Goal: Task Accomplishment & Management: Complete application form

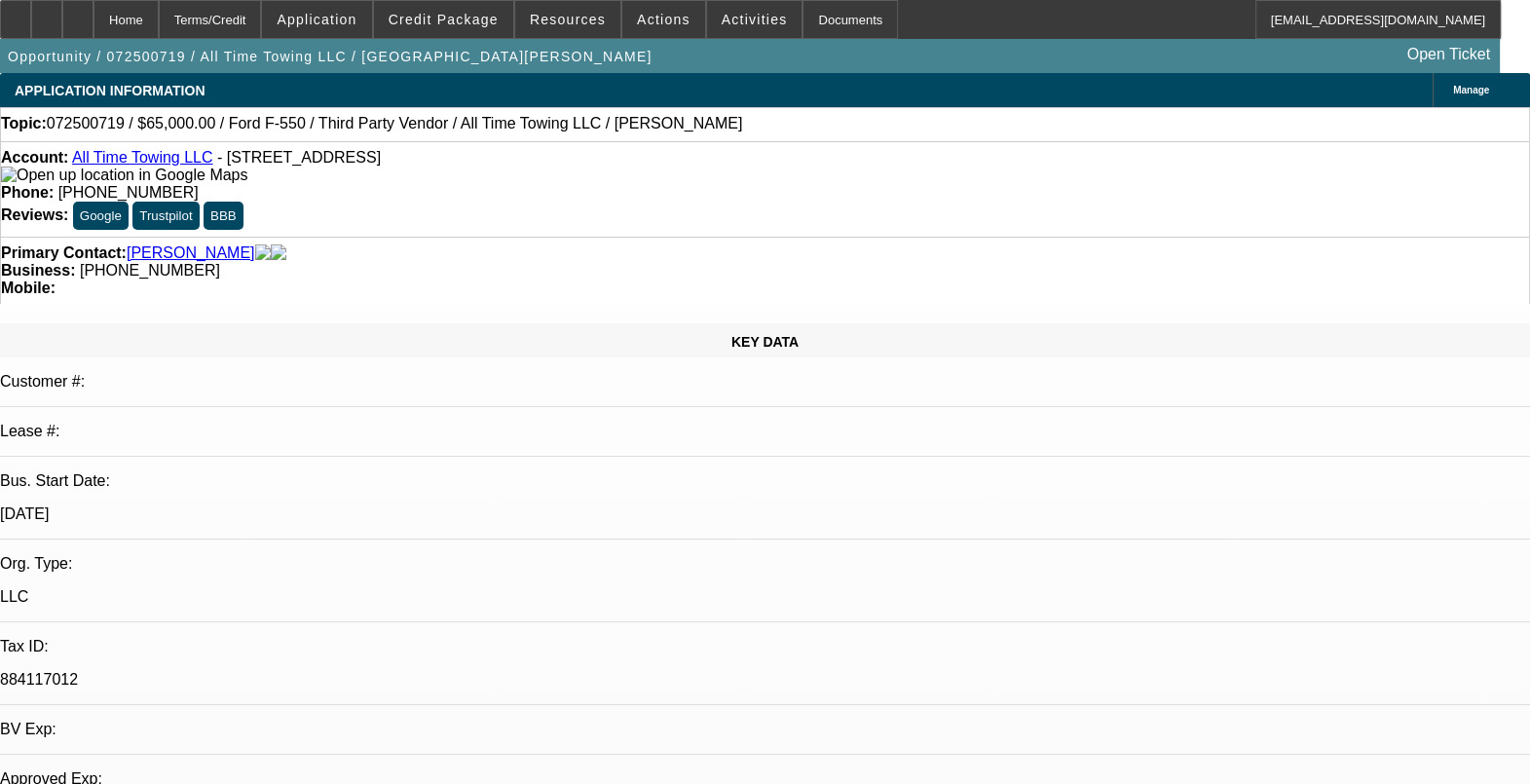
select select "0"
select select "3"
select select "0"
select select "6"
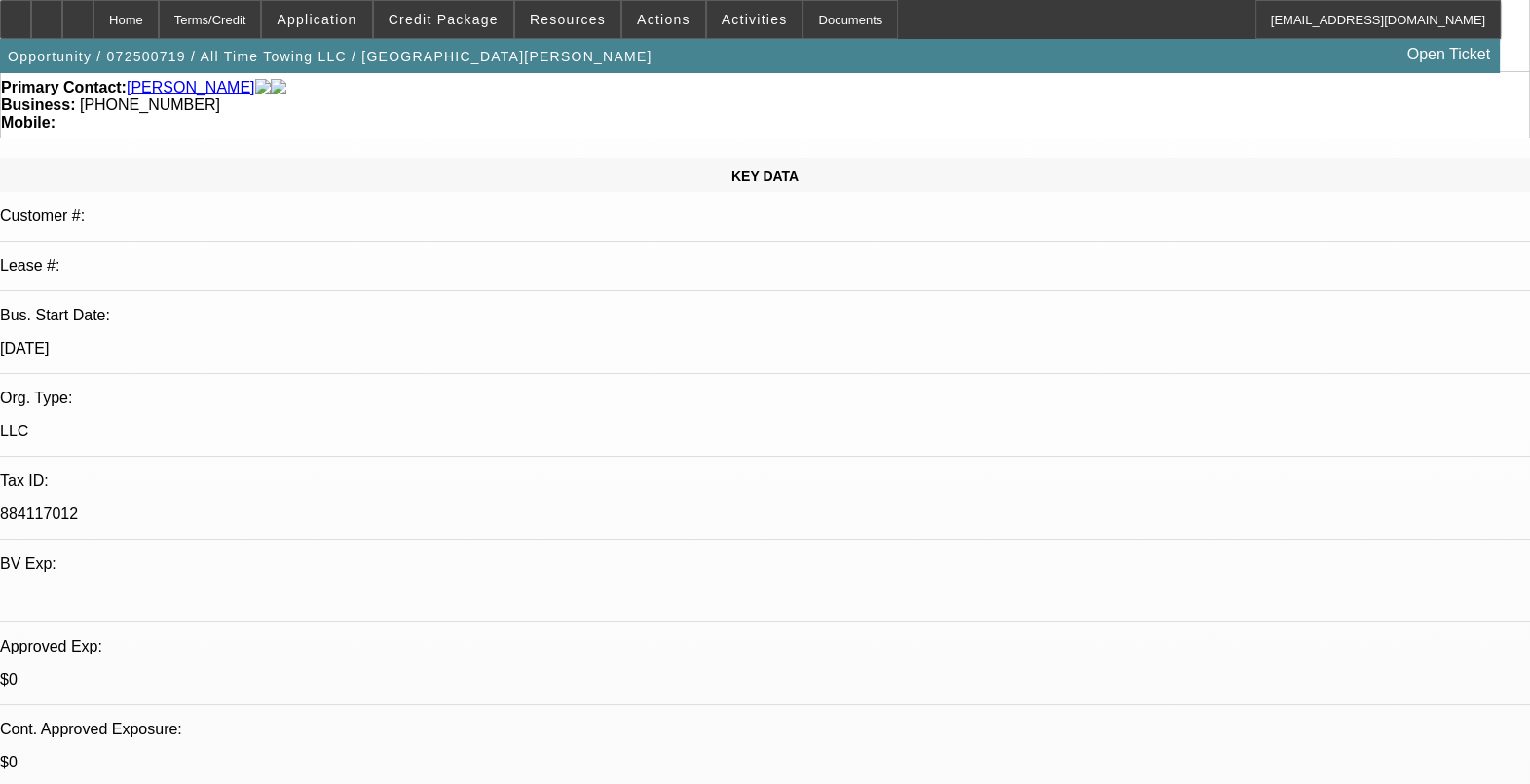
scroll to position [242, 0]
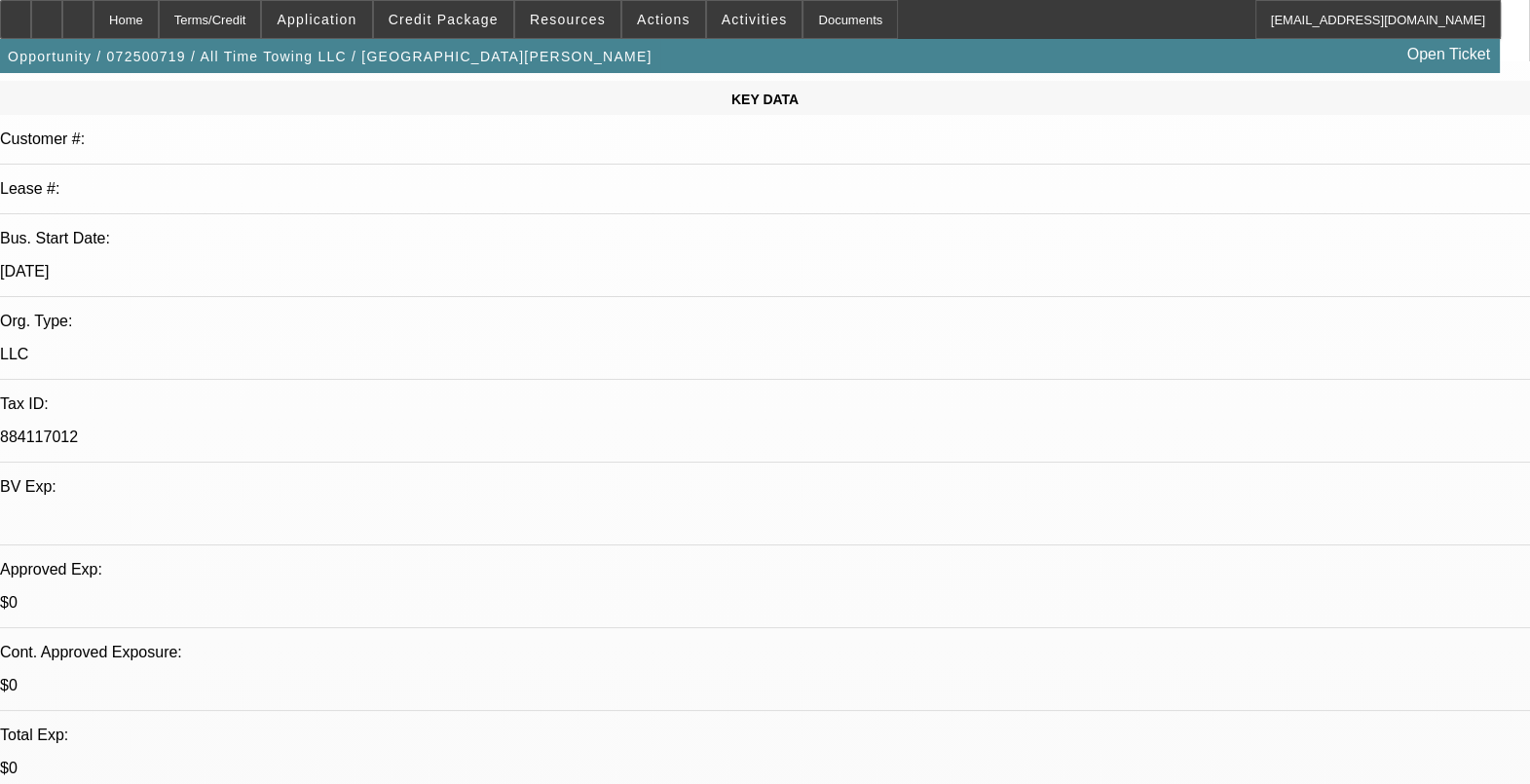
drag, startPoint x: 1205, startPoint y: 644, endPoint x: 1363, endPoint y: 751, distance: 190.8
drag, startPoint x: 1363, startPoint y: 751, endPoint x: 1440, endPoint y: 745, distance: 77.2
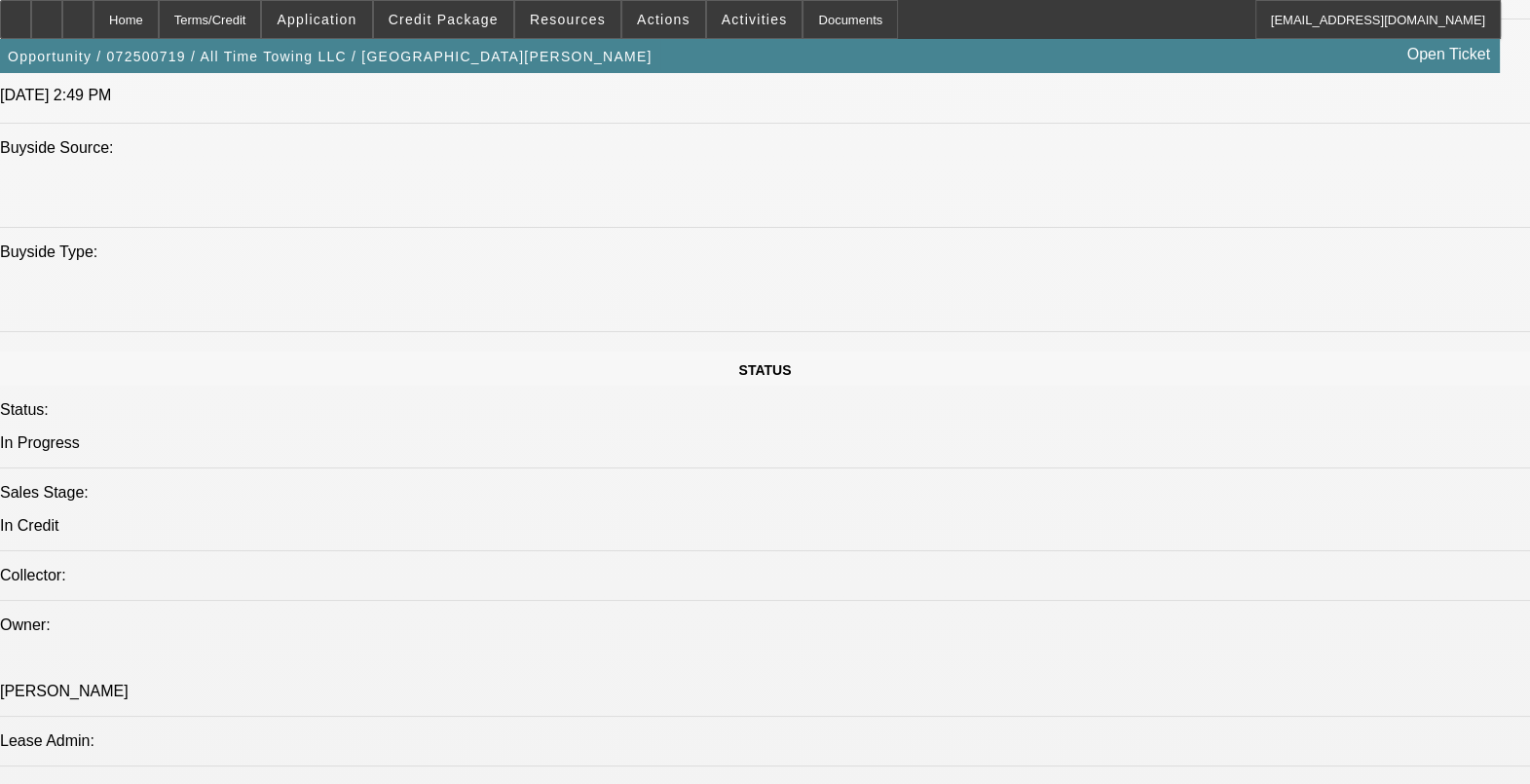
scroll to position [1704, 0]
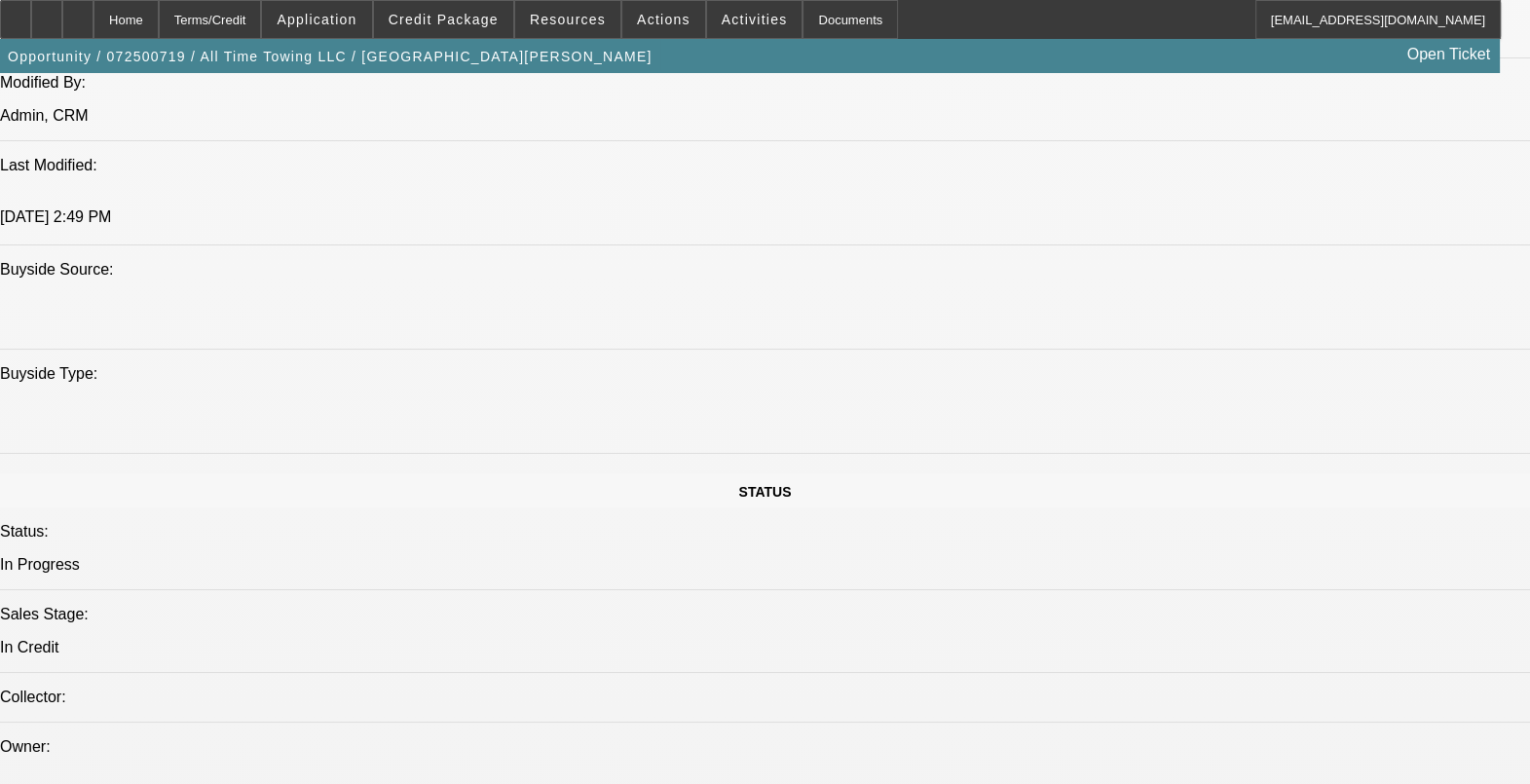
drag, startPoint x: 543, startPoint y: 541, endPoint x: 445, endPoint y: 533, distance: 98.3
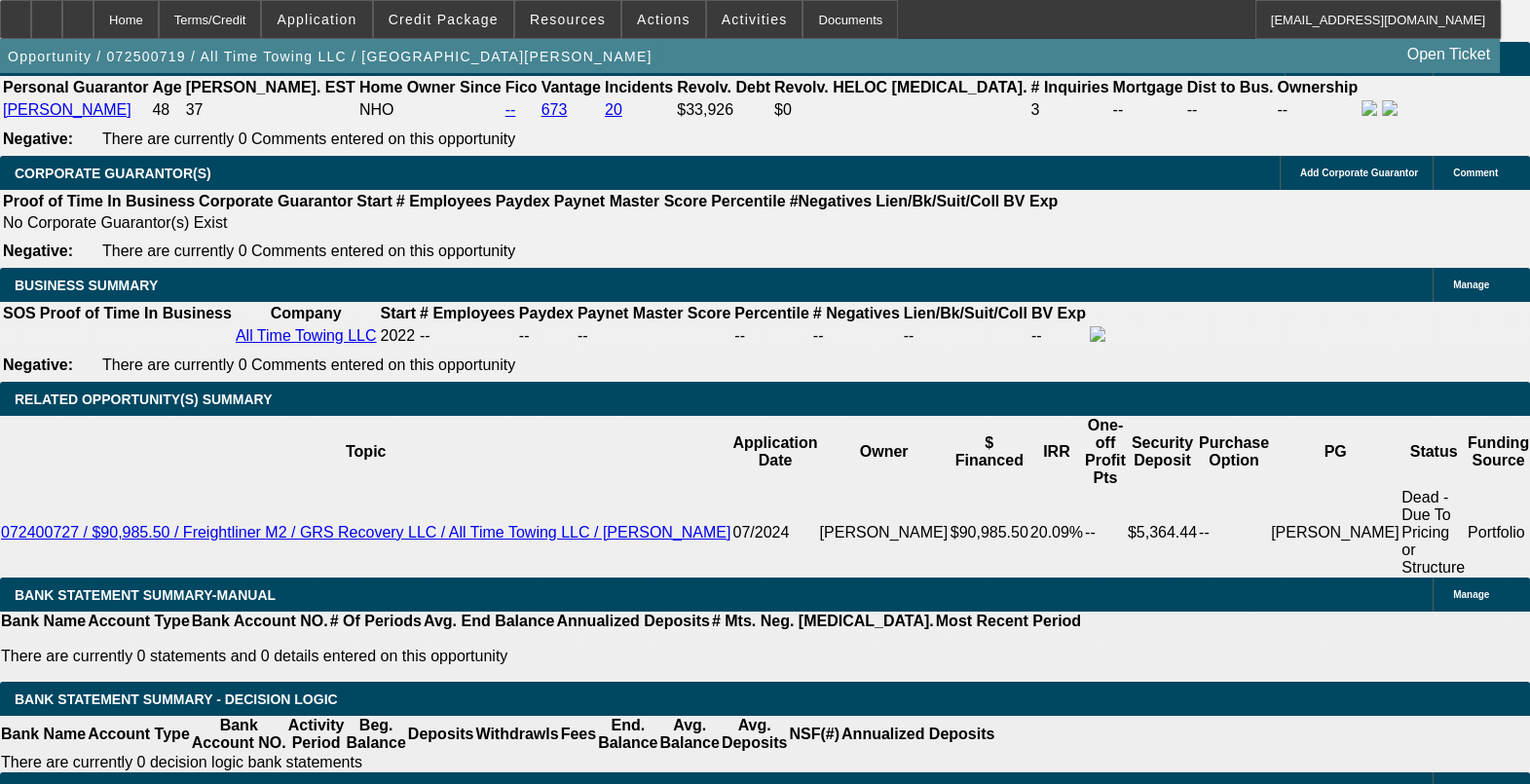
scroll to position [3043, 0]
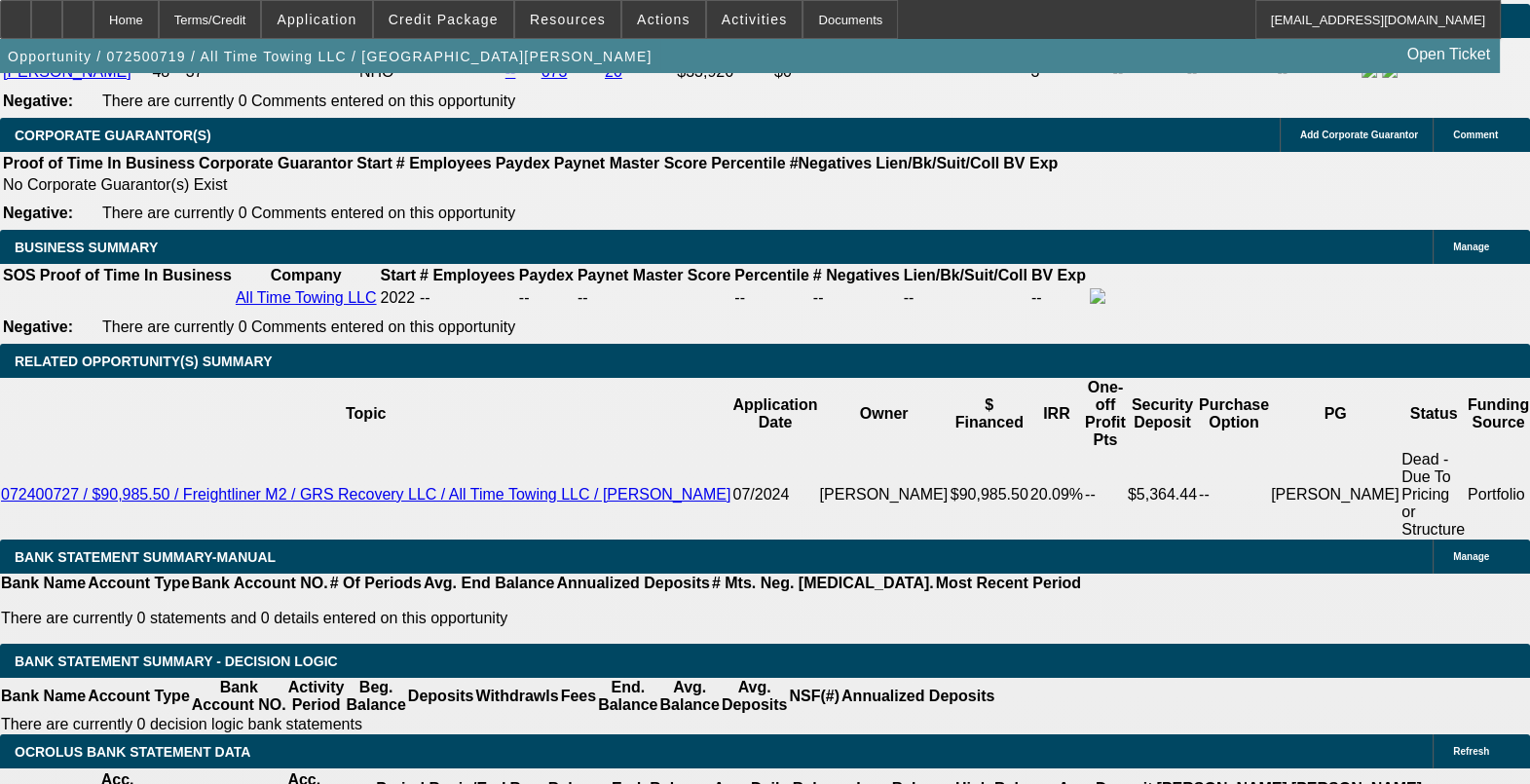
drag, startPoint x: 340, startPoint y: 655, endPoint x: 374, endPoint y: 653, distance: 34.1
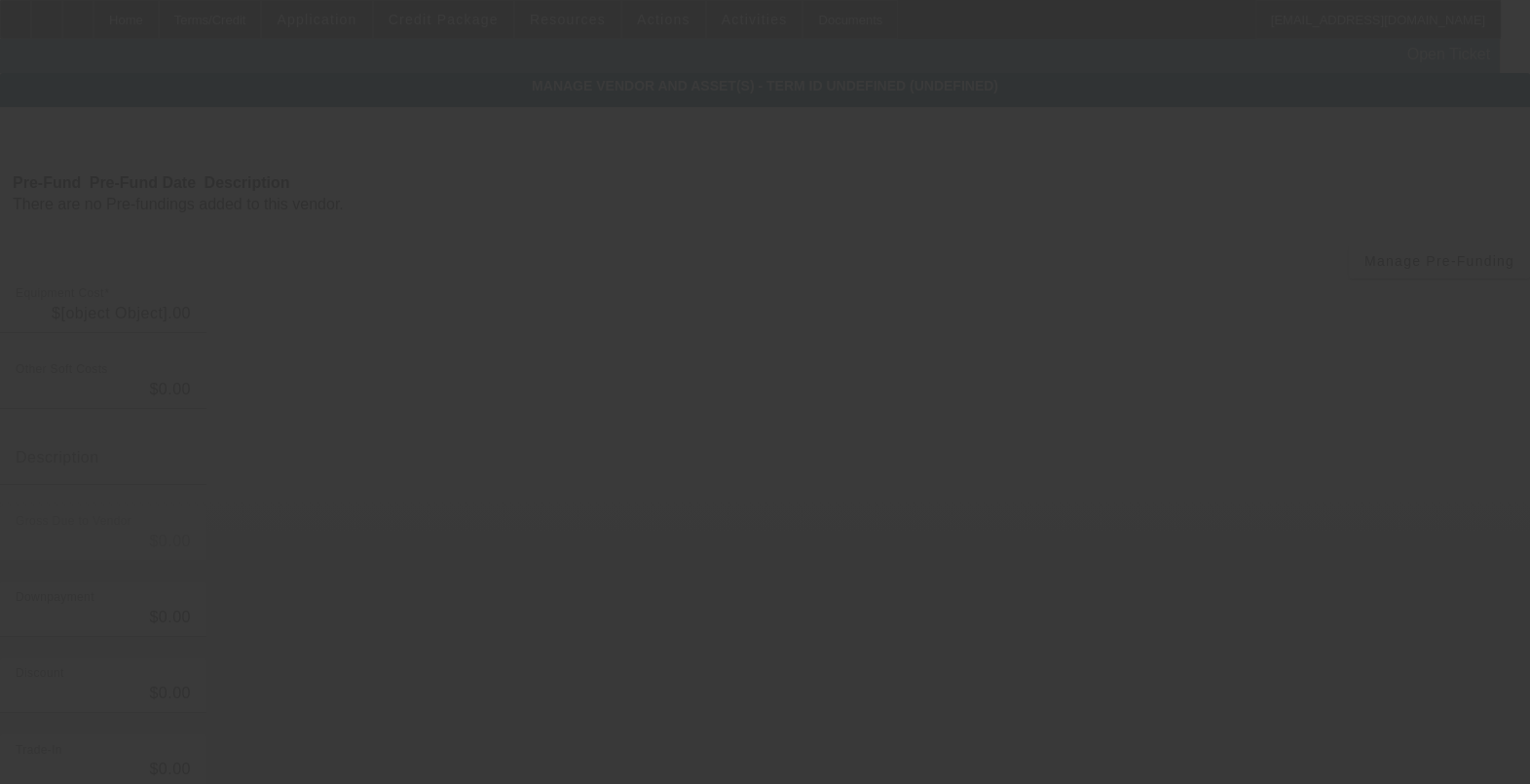
type input "$65,000.00"
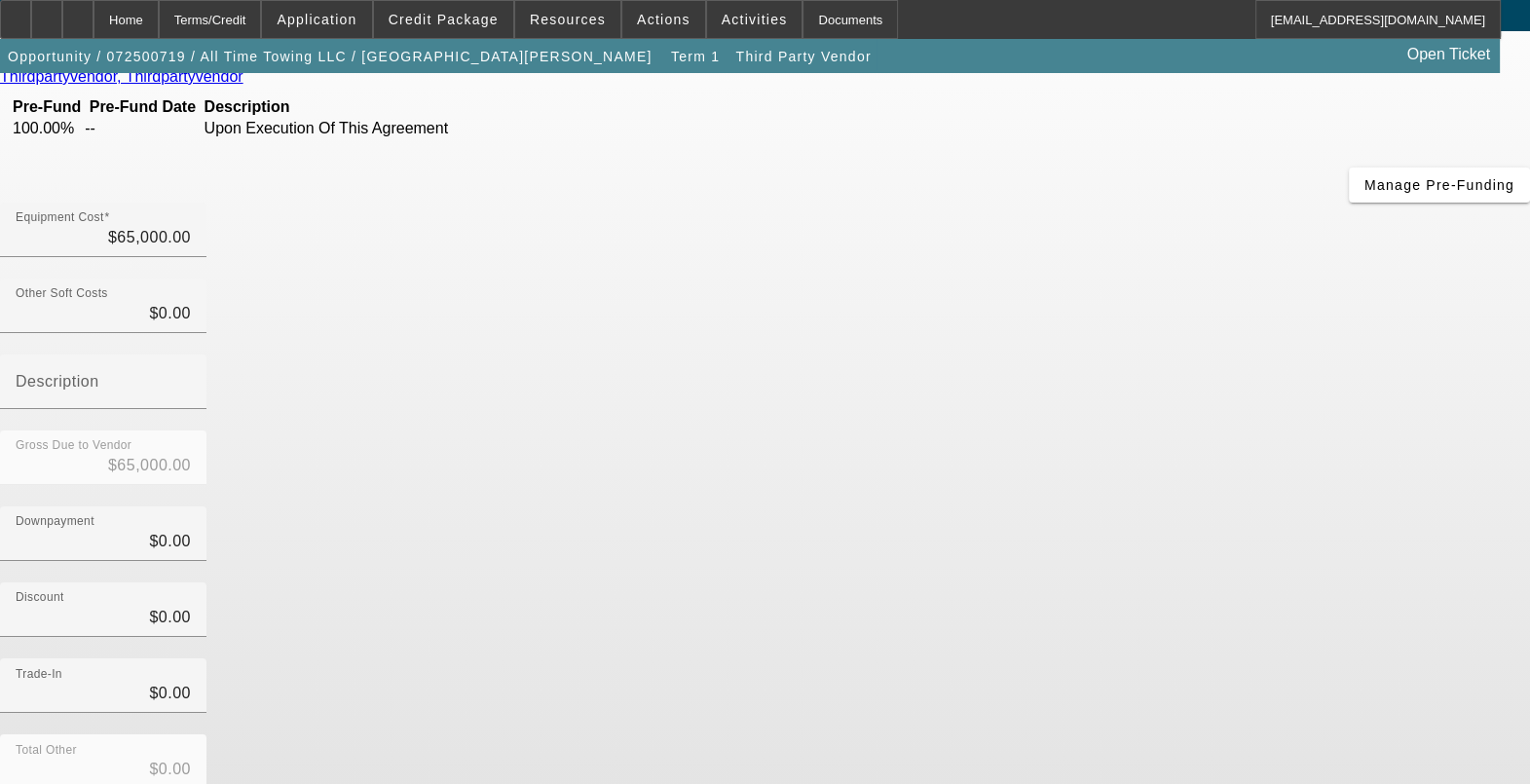
scroll to position [127, 0]
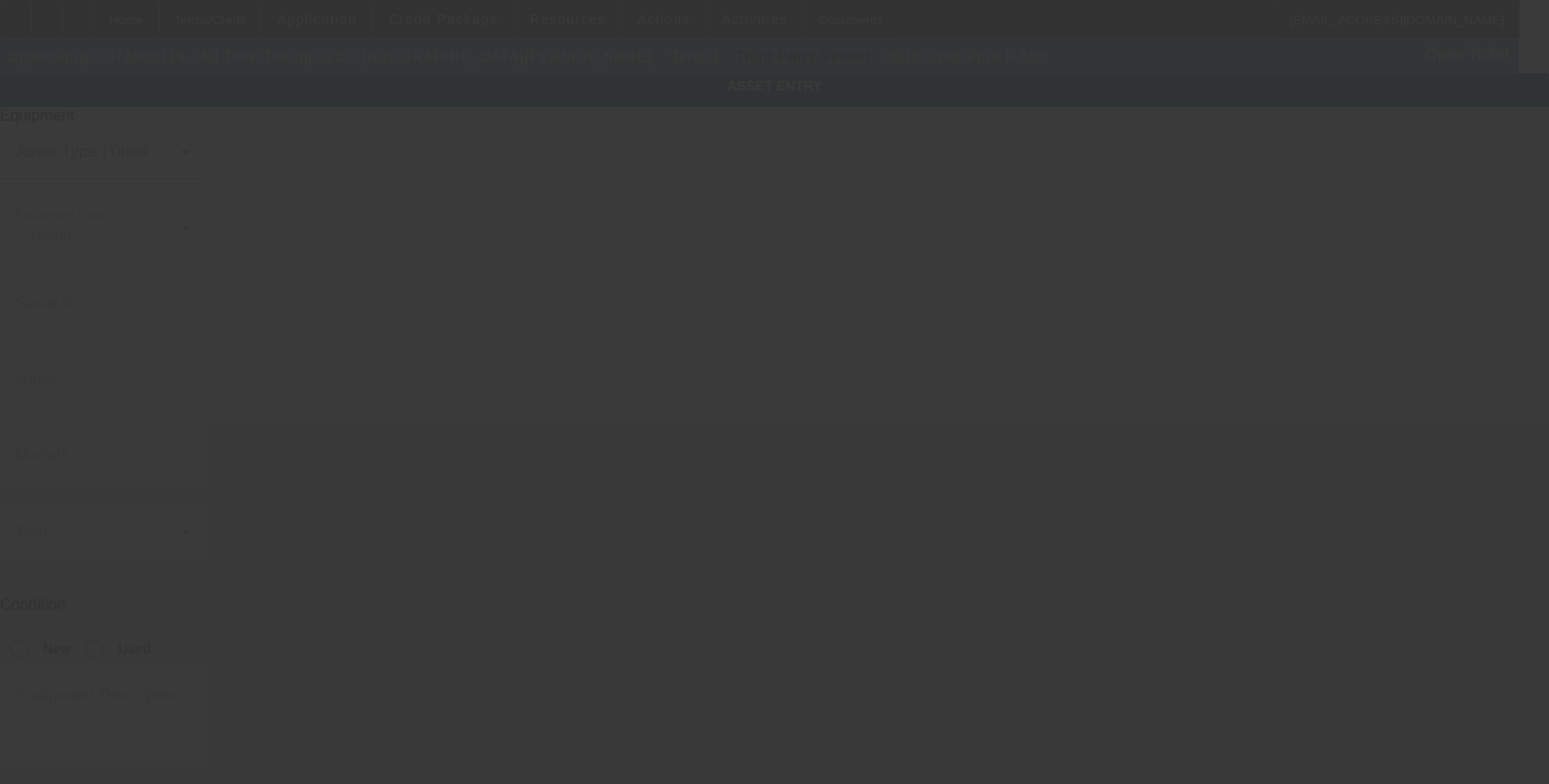
type input "1FDUF5GY5FEA42423"
type input "Ford"
type input "F-550"
radio input "true"
type input "39 52nd St SE"
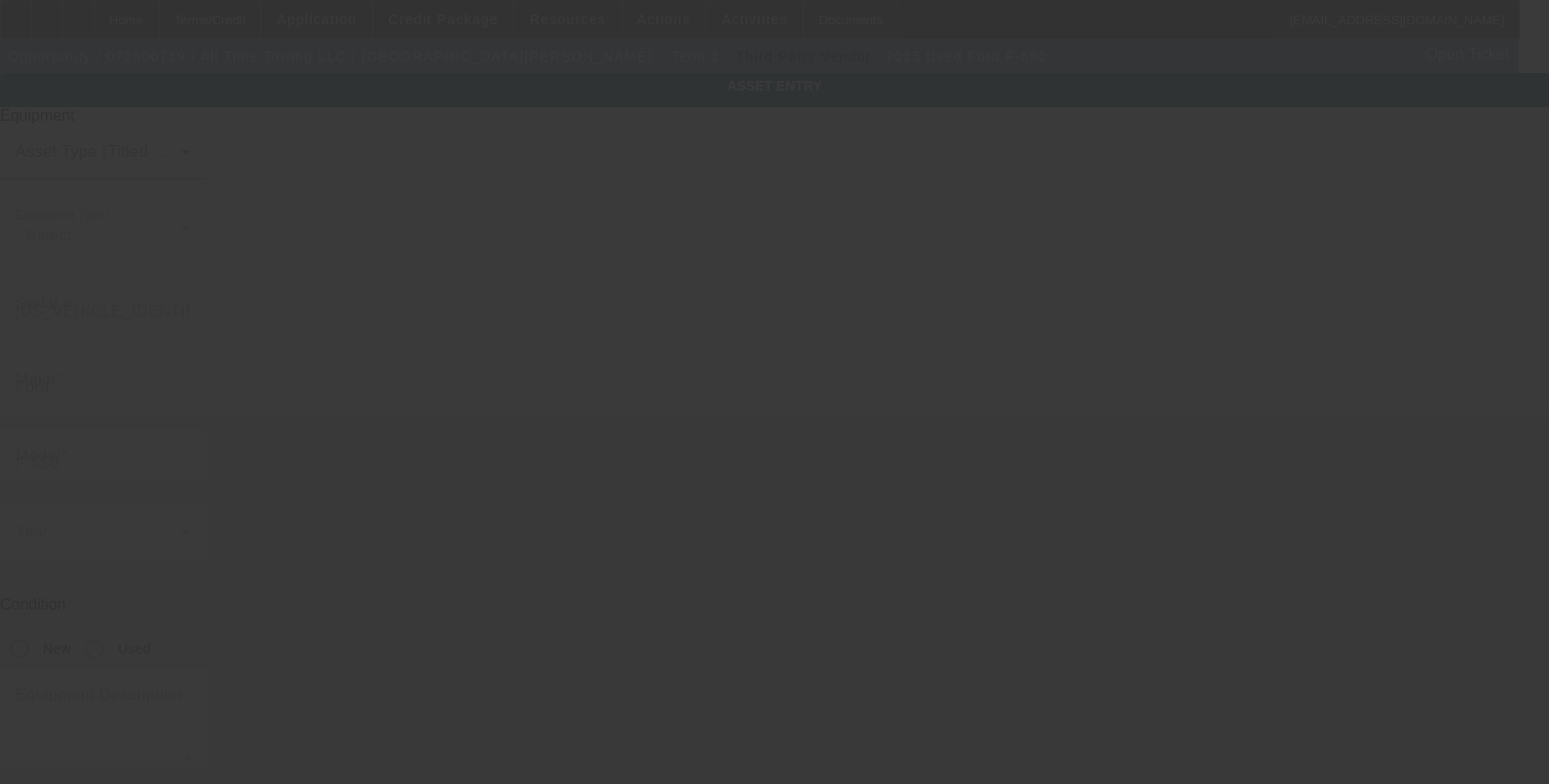
type input "Grand Rapids"
type input "49548"
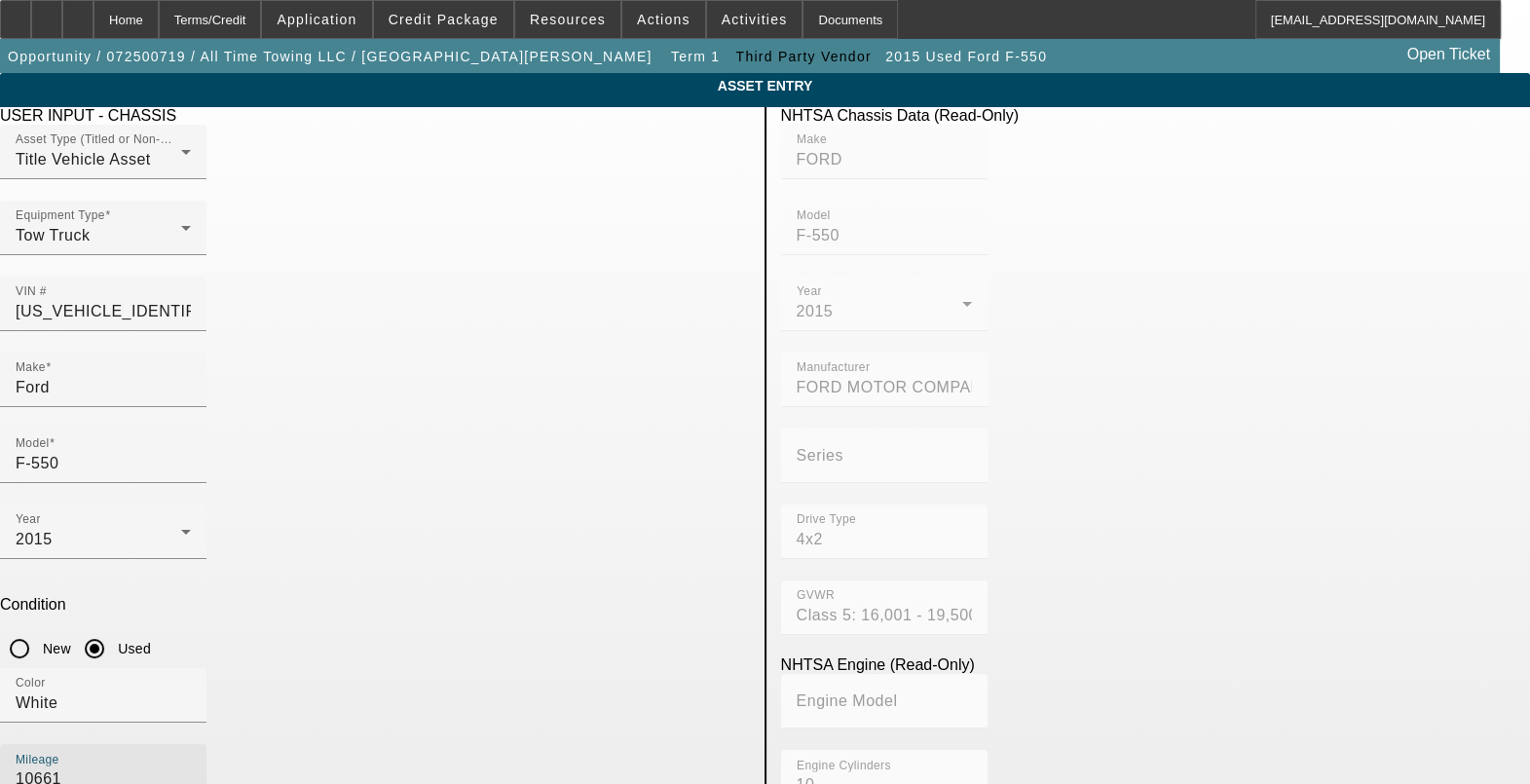
drag, startPoint x: 546, startPoint y: 507, endPoint x: 524, endPoint y: 513, distance: 22.8
click at [191, 767] on input "10661" at bounding box center [103, 779] width 175 height 23
drag, startPoint x: 539, startPoint y: 507, endPoint x: 521, endPoint y: 510, distance: 18.2
click at [191, 767] on input "10661" at bounding box center [103, 779] width 175 height 23
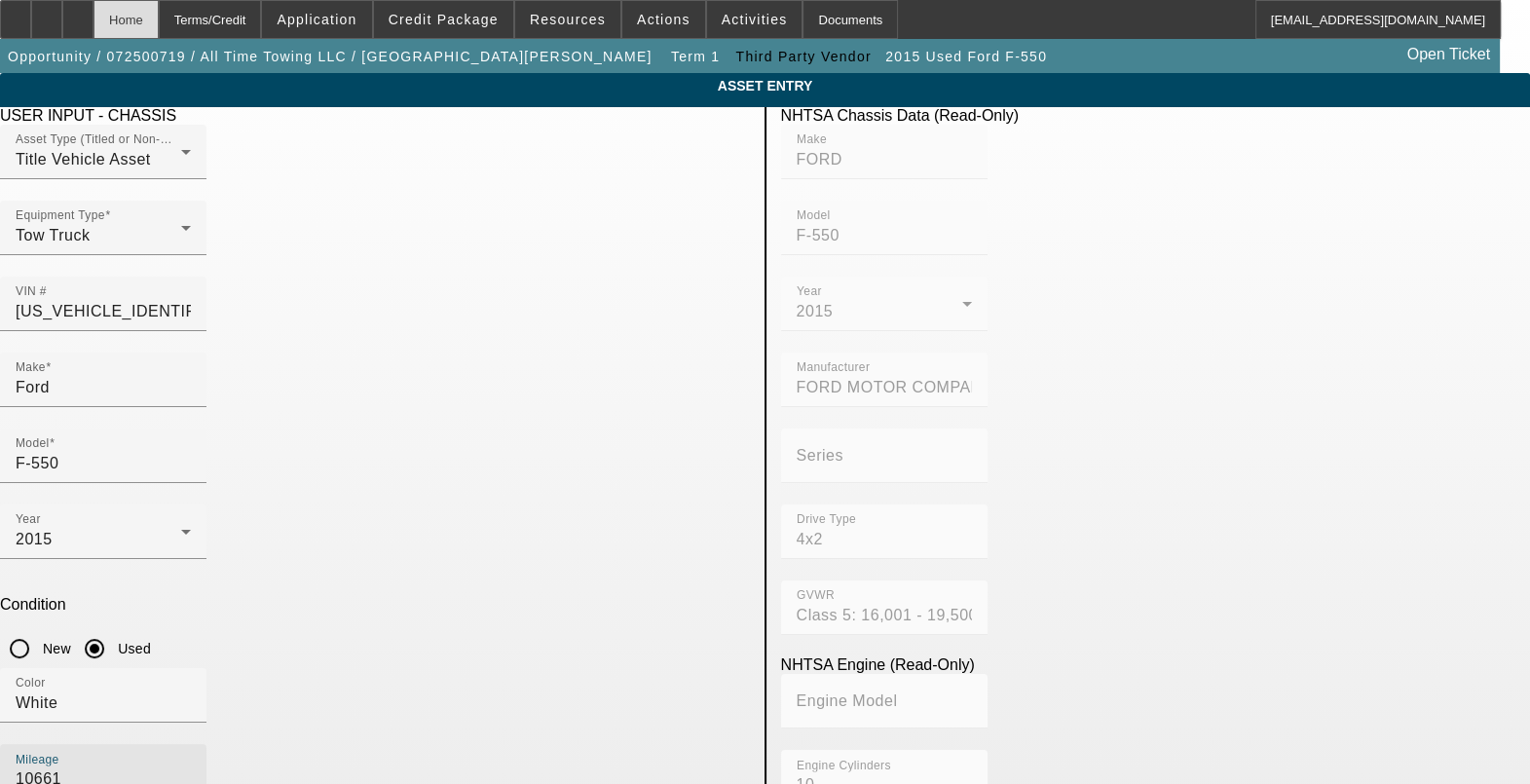
click at [158, 20] on div "Home" at bounding box center [126, 20] width 66 height 39
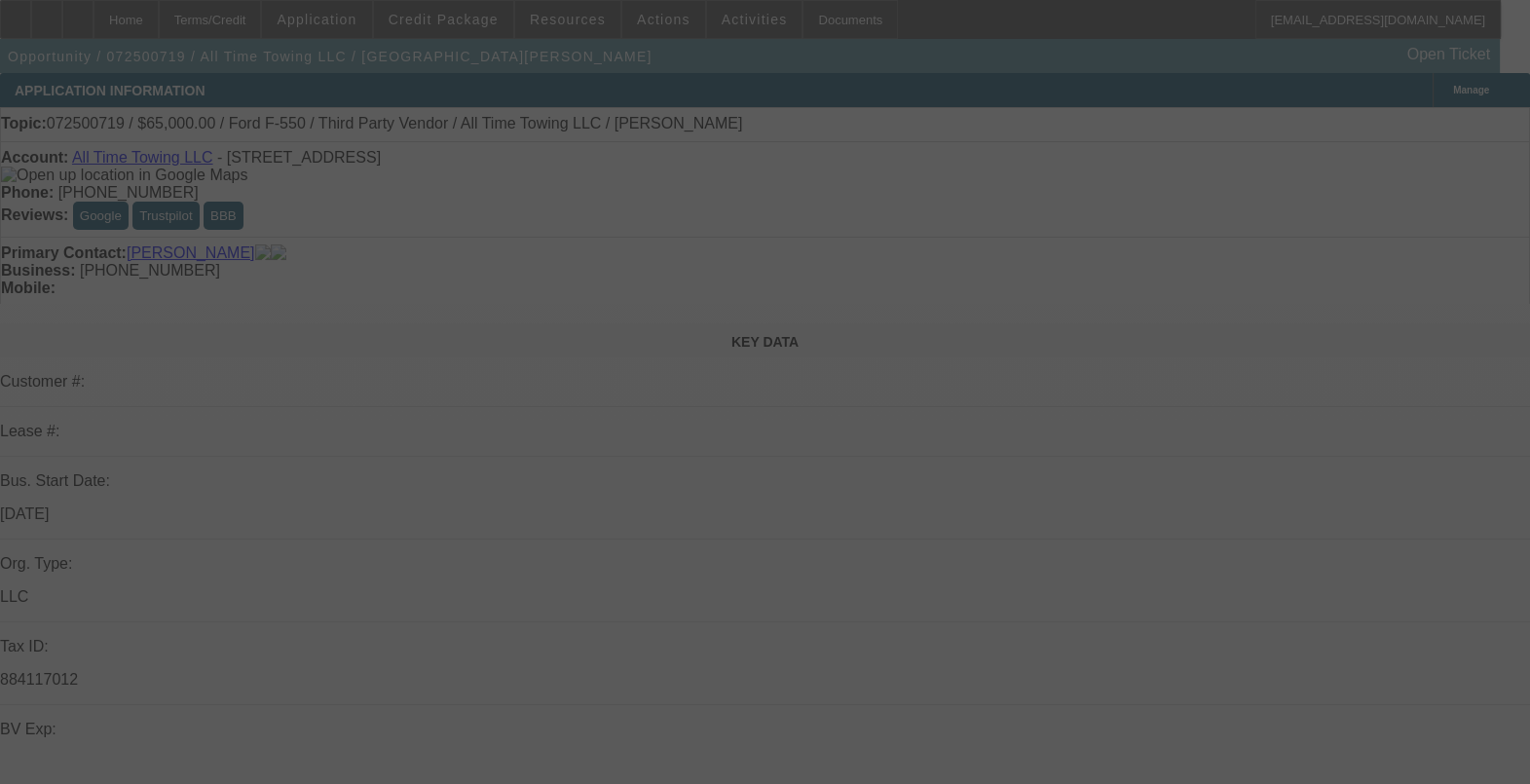
select select "0"
select select "3"
select select "0"
select select "6"
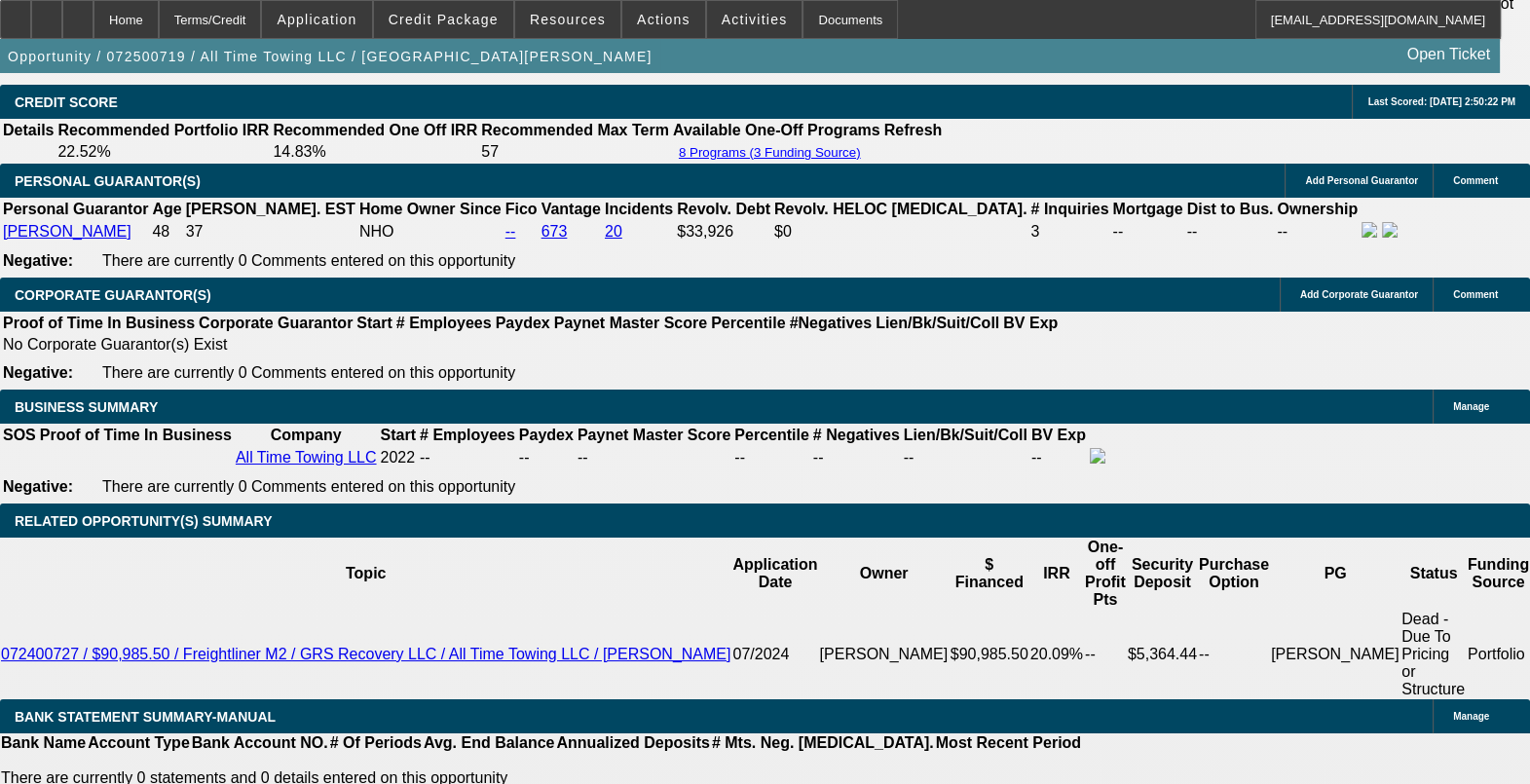
scroll to position [2922, 0]
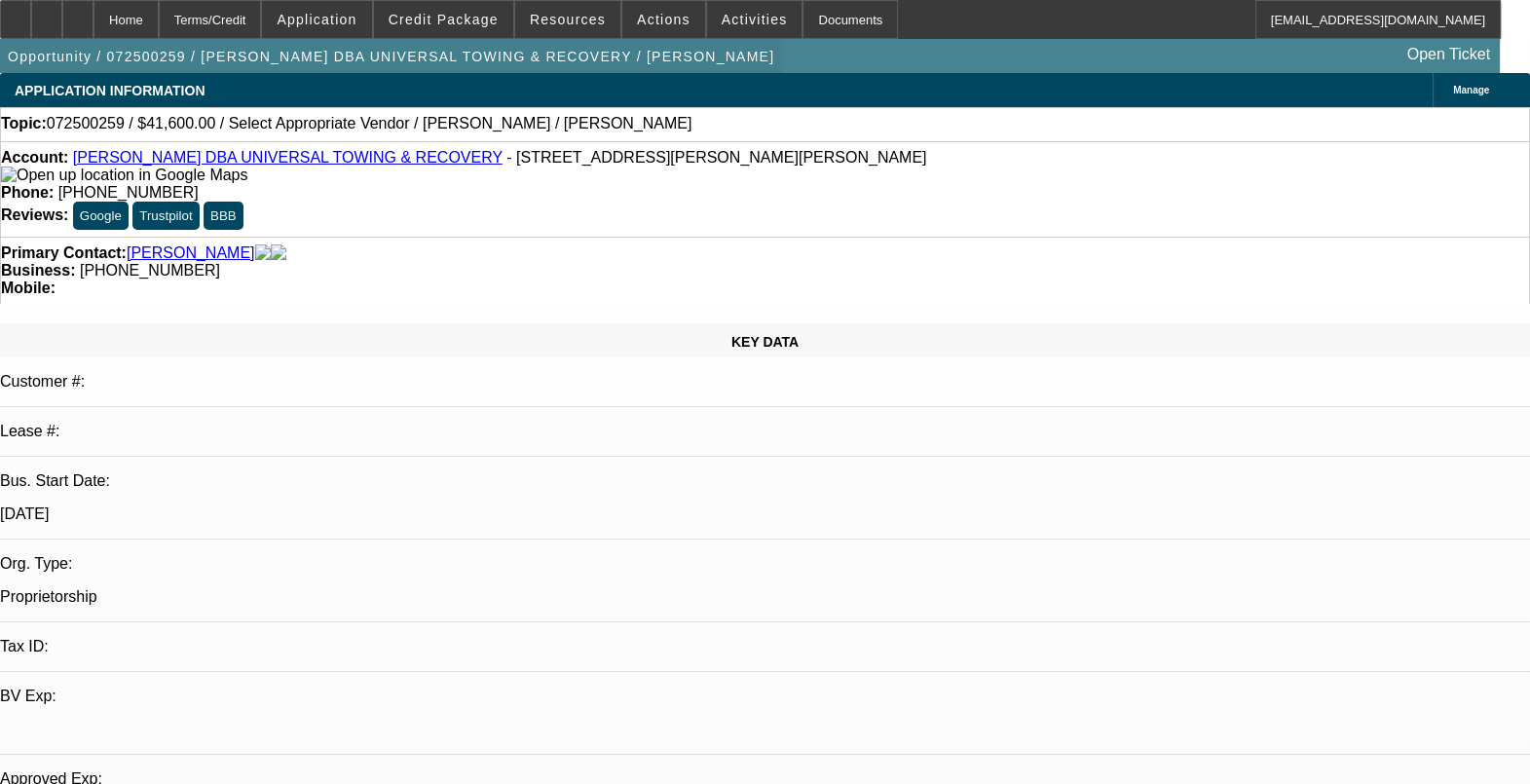
select select "0"
select select "0.1"
select select "0.2"
select select "2"
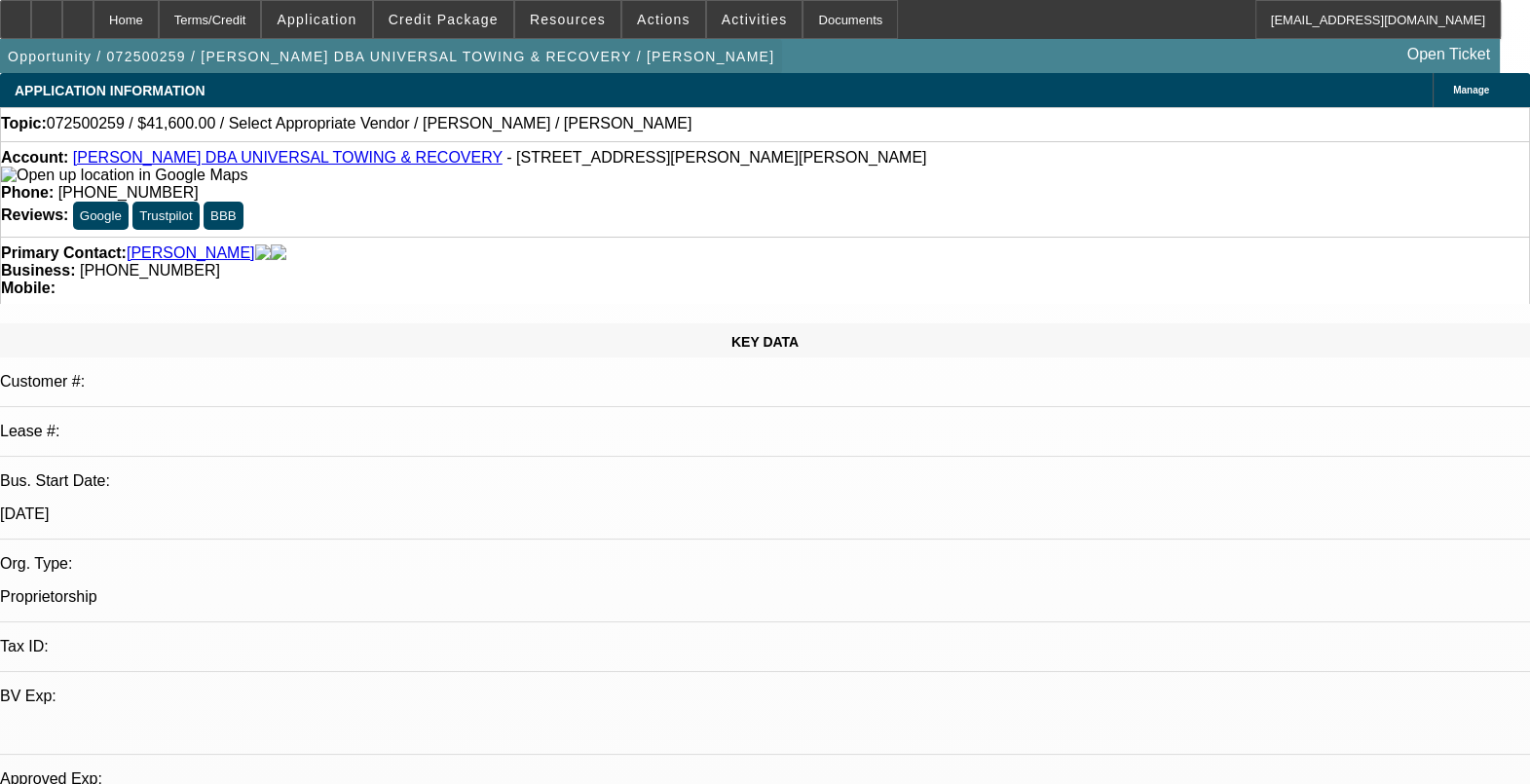
select select "0.1"
select select "1"
select select "4"
select select "1"
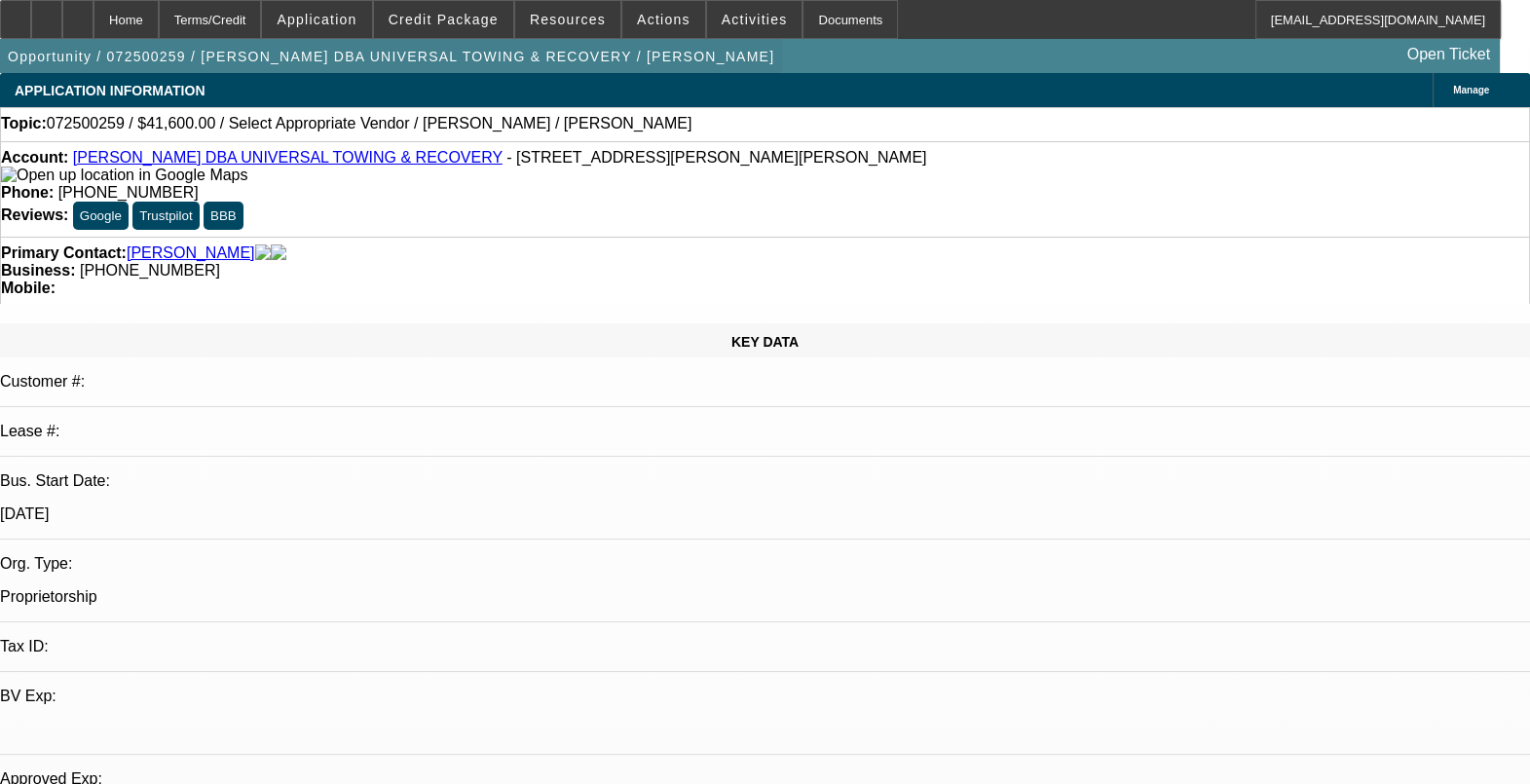
select select "2"
select select "4"
click at [637, 17] on span "Actions" at bounding box center [664, 20] width 54 height 16
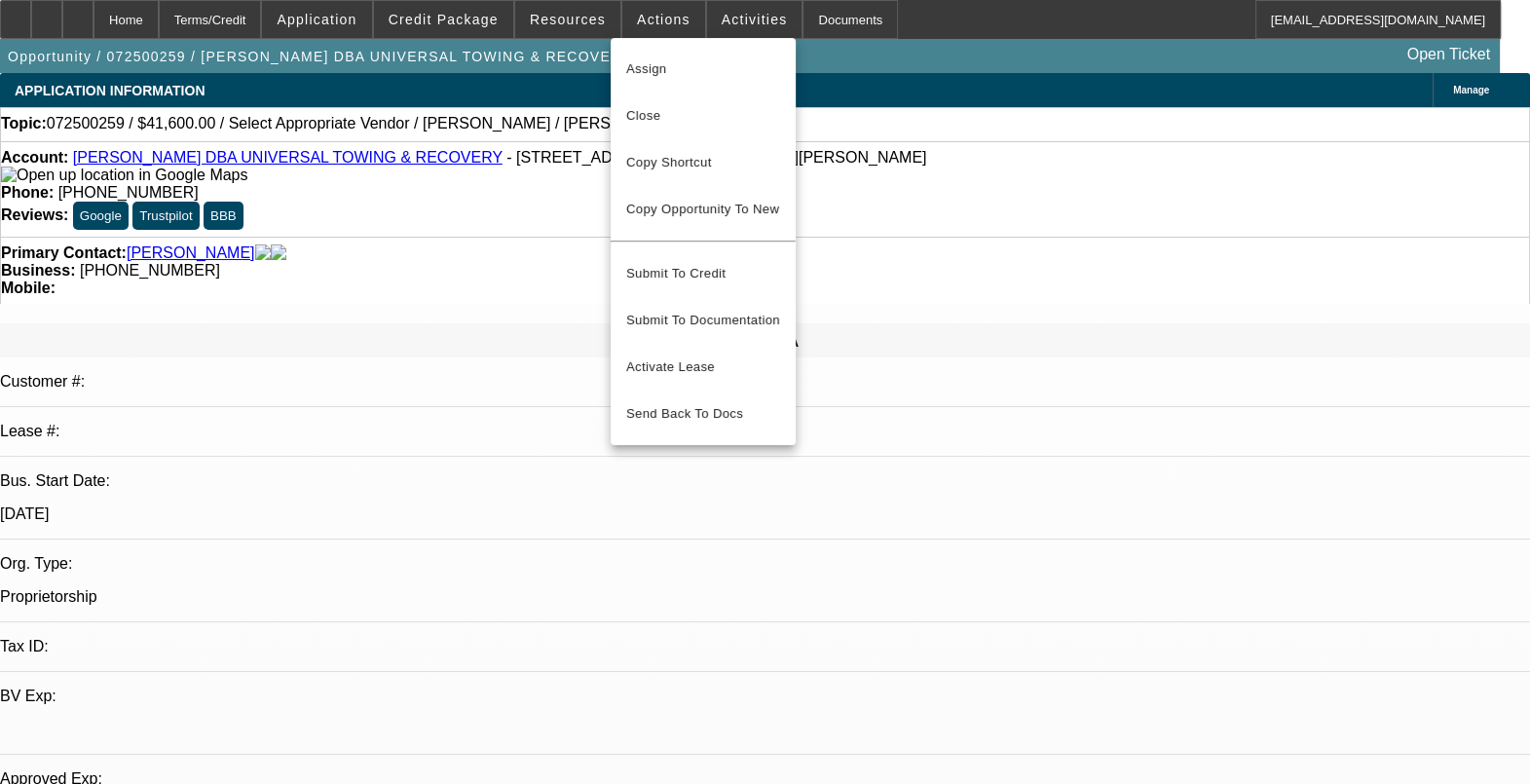
click at [363, 18] on div at bounding box center [765, 392] width 1530 height 784
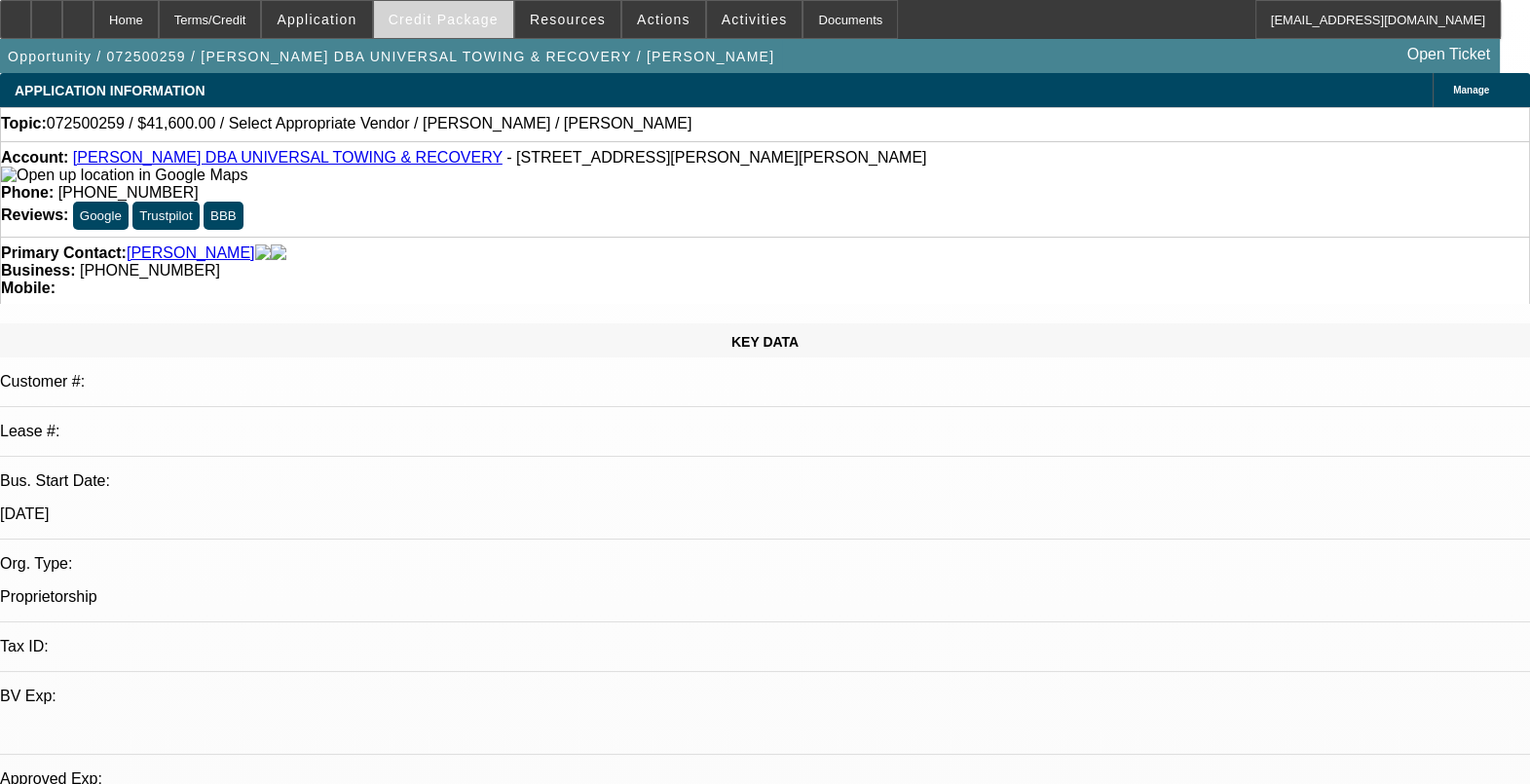
click at [438, 13] on span "Credit Package" at bounding box center [444, 20] width 110 height 16
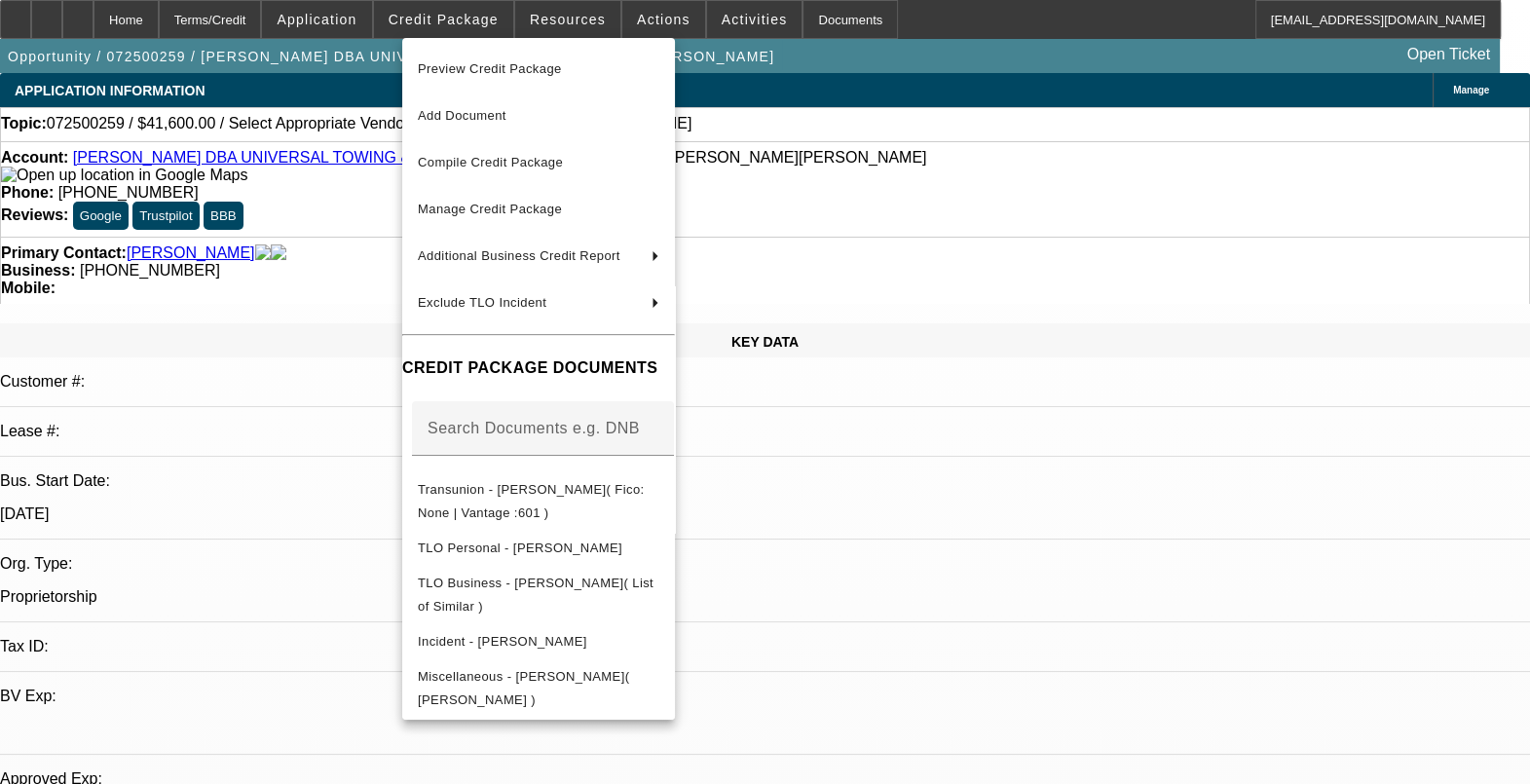
click at [355, 23] on div at bounding box center [765, 392] width 1530 height 784
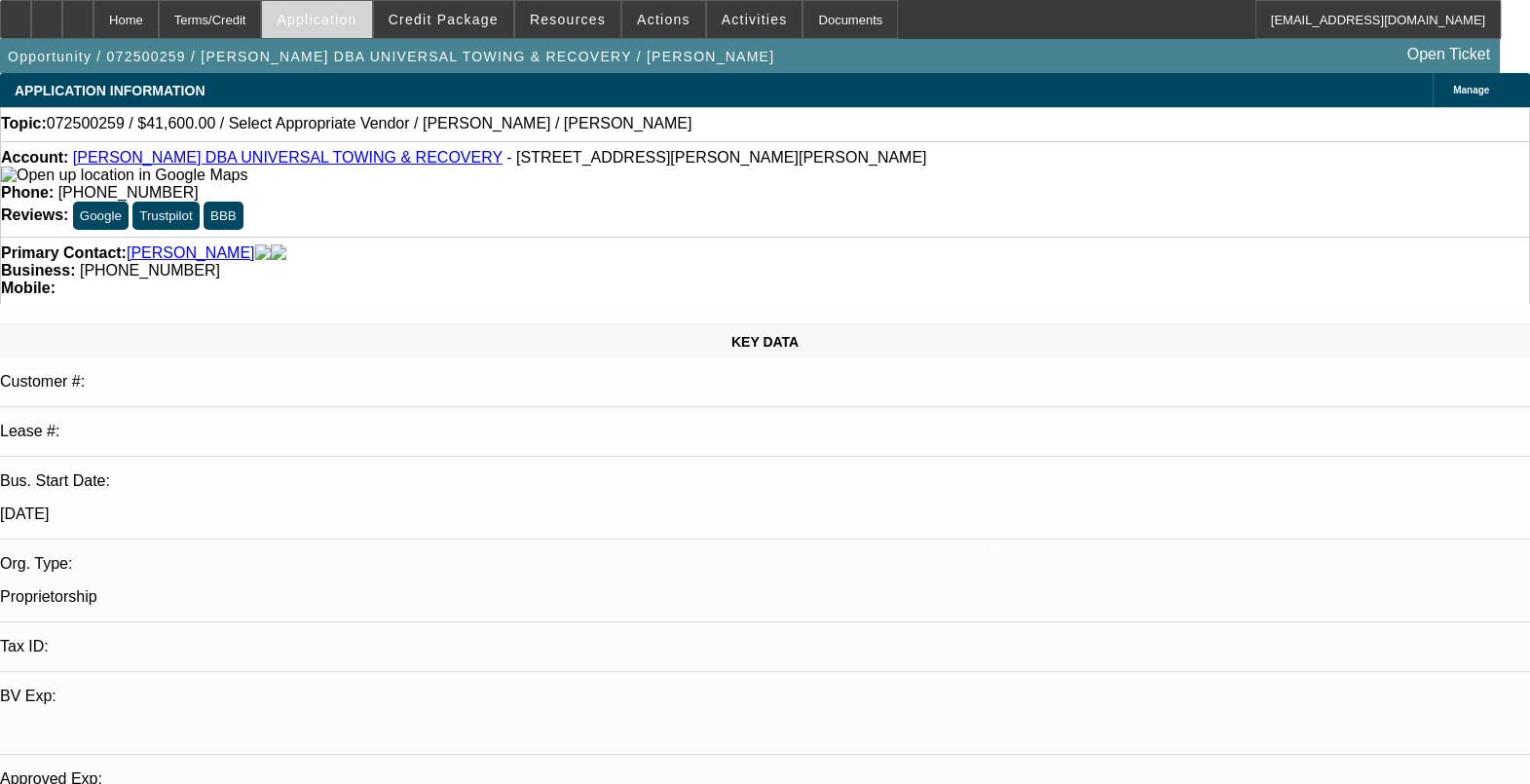
click at [356, 22] on span "Application" at bounding box center [317, 20] width 80 height 16
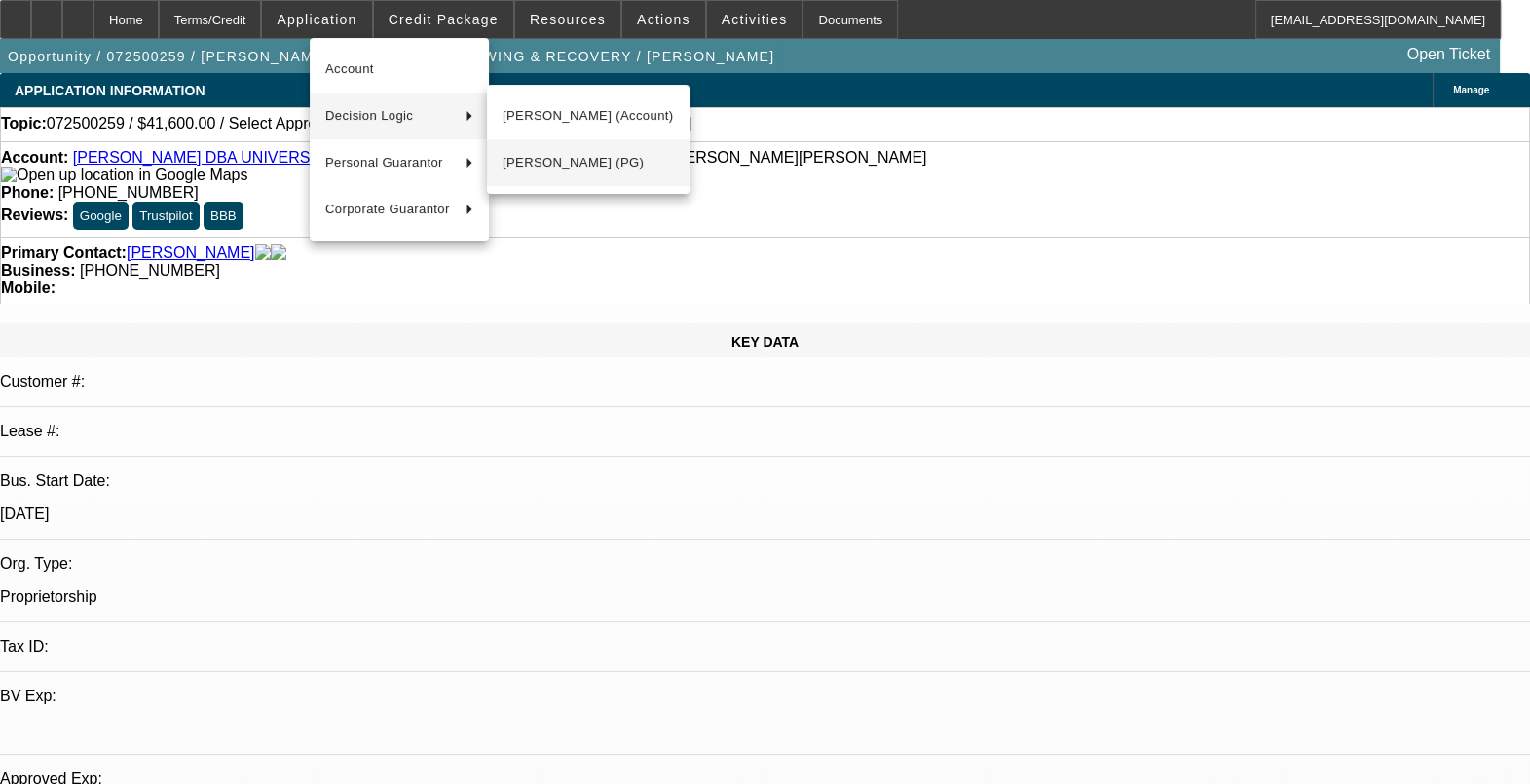
click at [568, 160] on span "Timothy Whitman (PG)" at bounding box center [588, 162] width 171 height 23
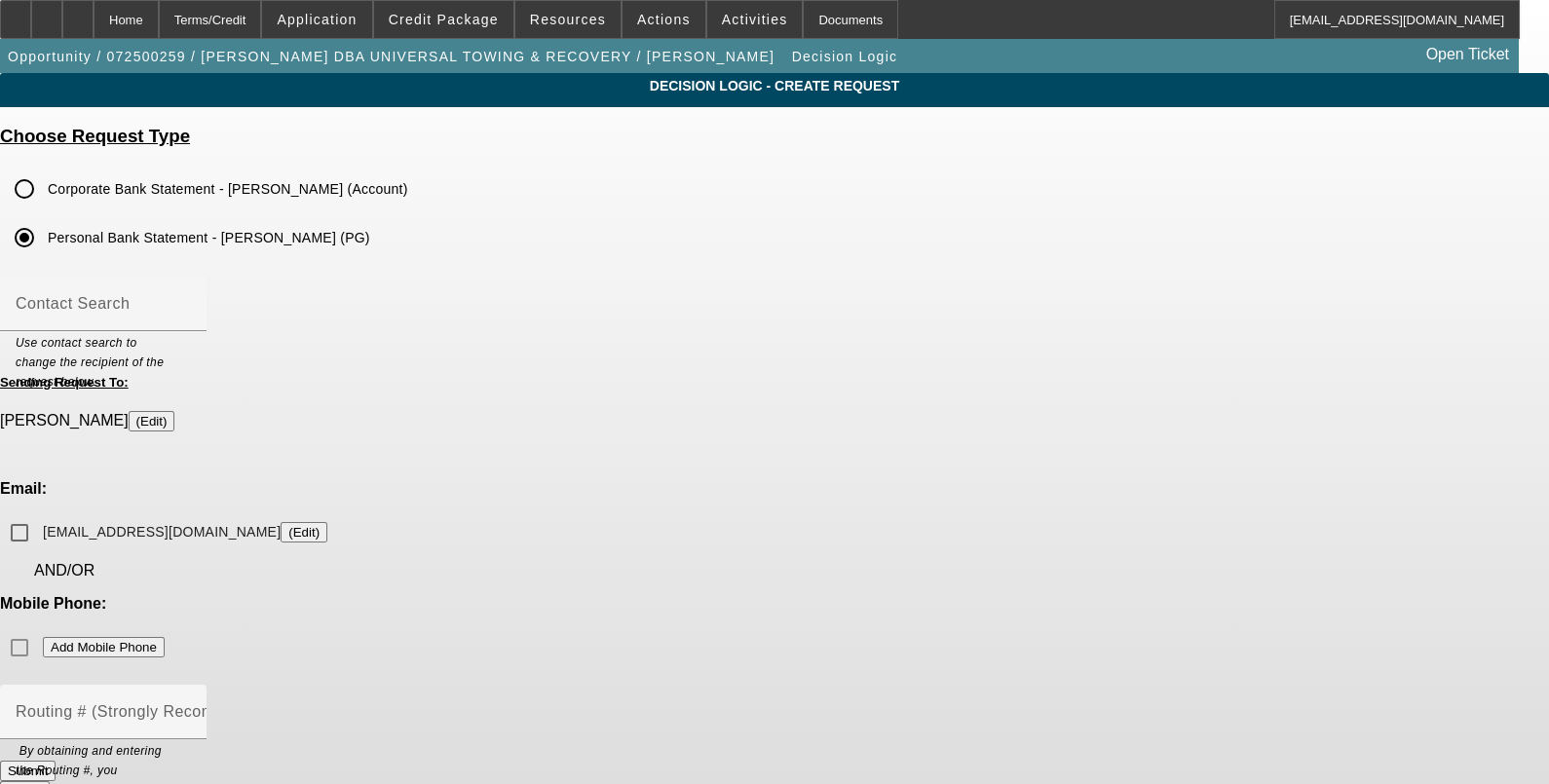
click at [44, 182] on input "Corporate Bank Statement - TIMOTHY E WHITMAN (Account)" at bounding box center [24, 189] width 39 height 39
click at [130, 307] on mat-label "Contact Search" at bounding box center [72, 303] width 114 height 17
click at [191, 307] on input "Contact Search" at bounding box center [103, 312] width 175 height 23
click at [280, 703] on mat-label "Routing # (Strongly Recommended)" at bounding box center [148, 711] width 264 height 17
click at [191, 708] on input "Routing # (Strongly Recommended)" at bounding box center [103, 719] width 175 height 23
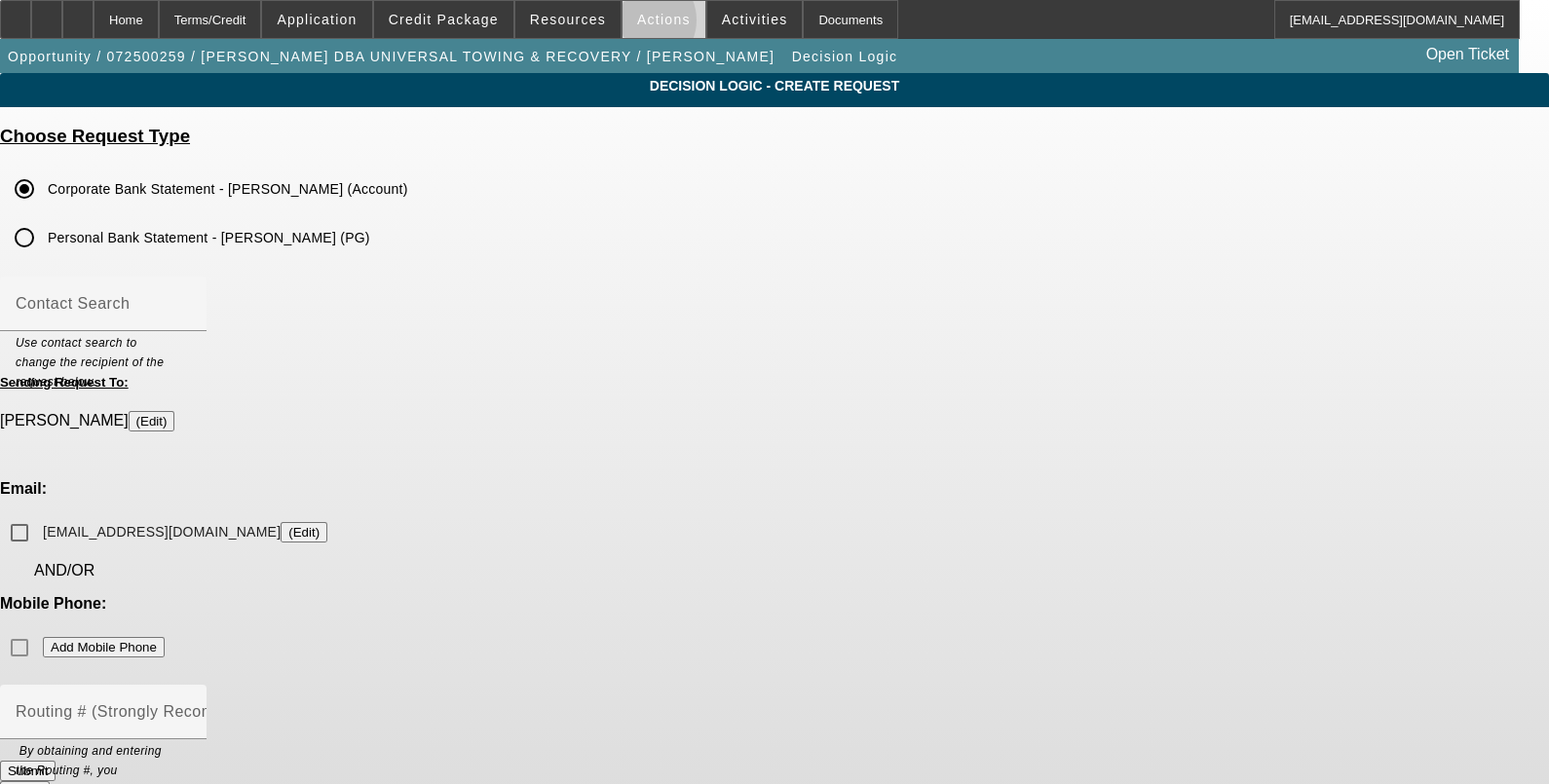
click at [638, 24] on span "Actions" at bounding box center [664, 20] width 54 height 16
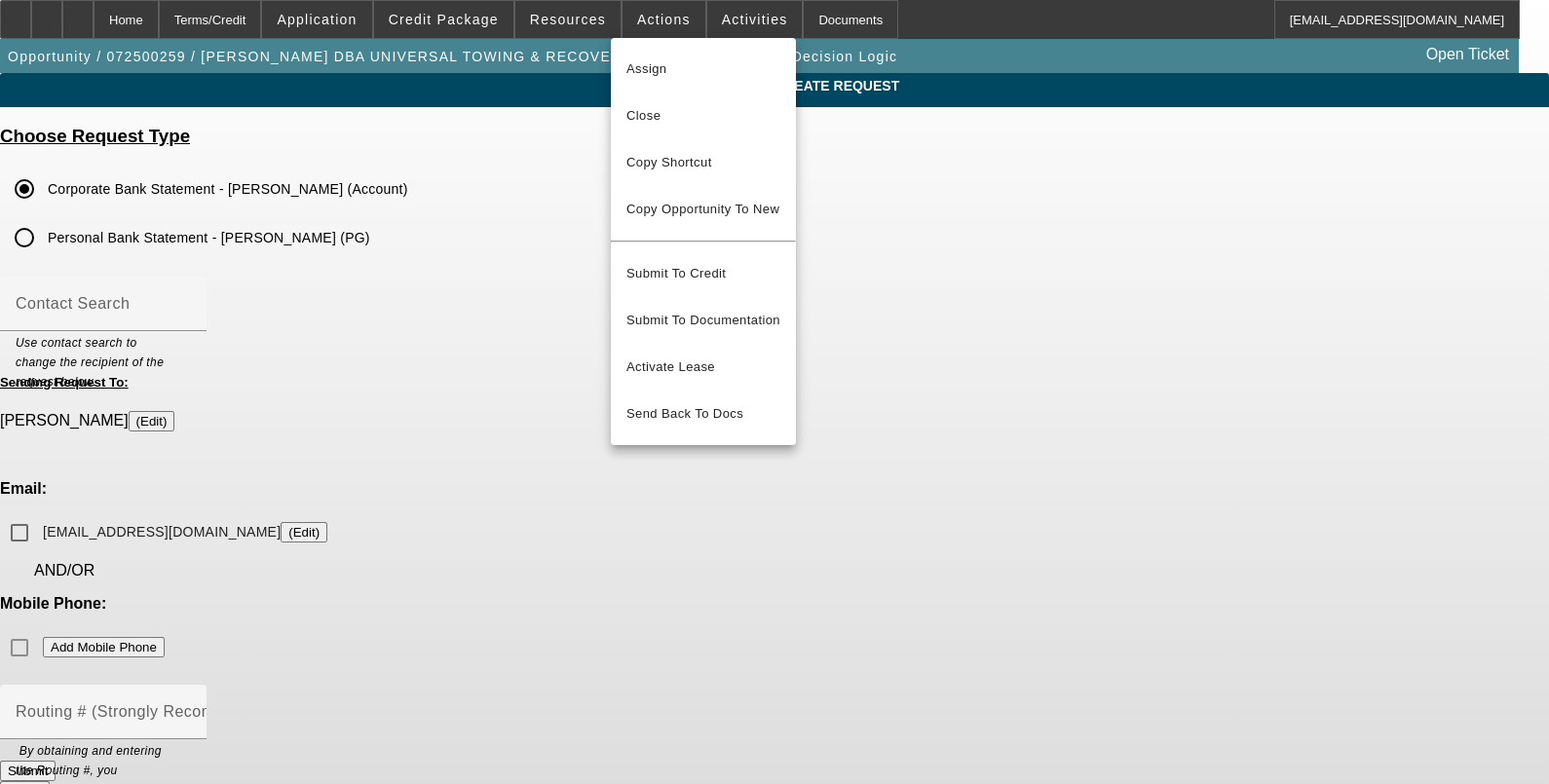
click at [701, 11] on div at bounding box center [774, 392] width 1549 height 784
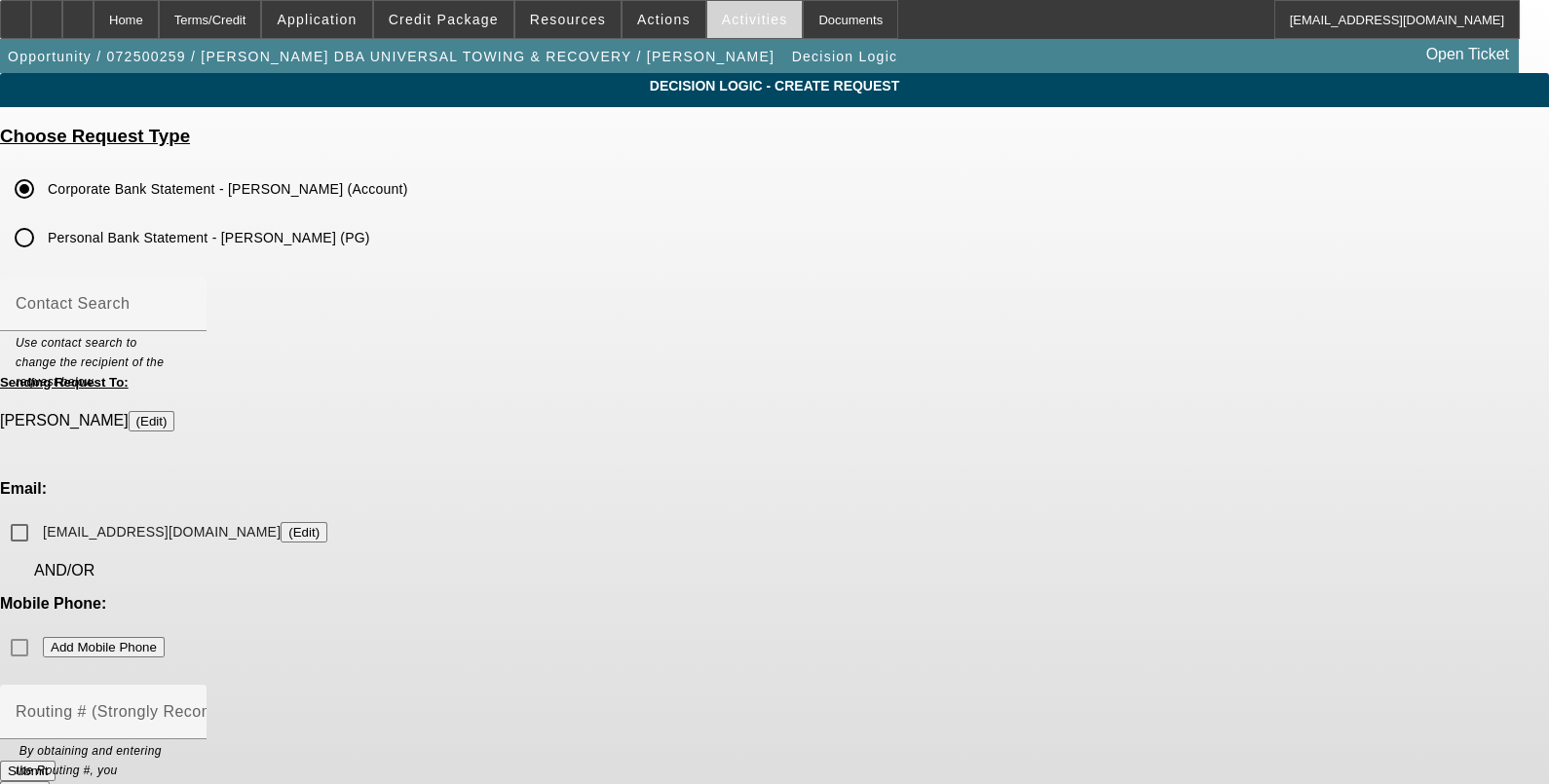
click at [722, 16] on span "Activities" at bounding box center [755, 20] width 66 height 16
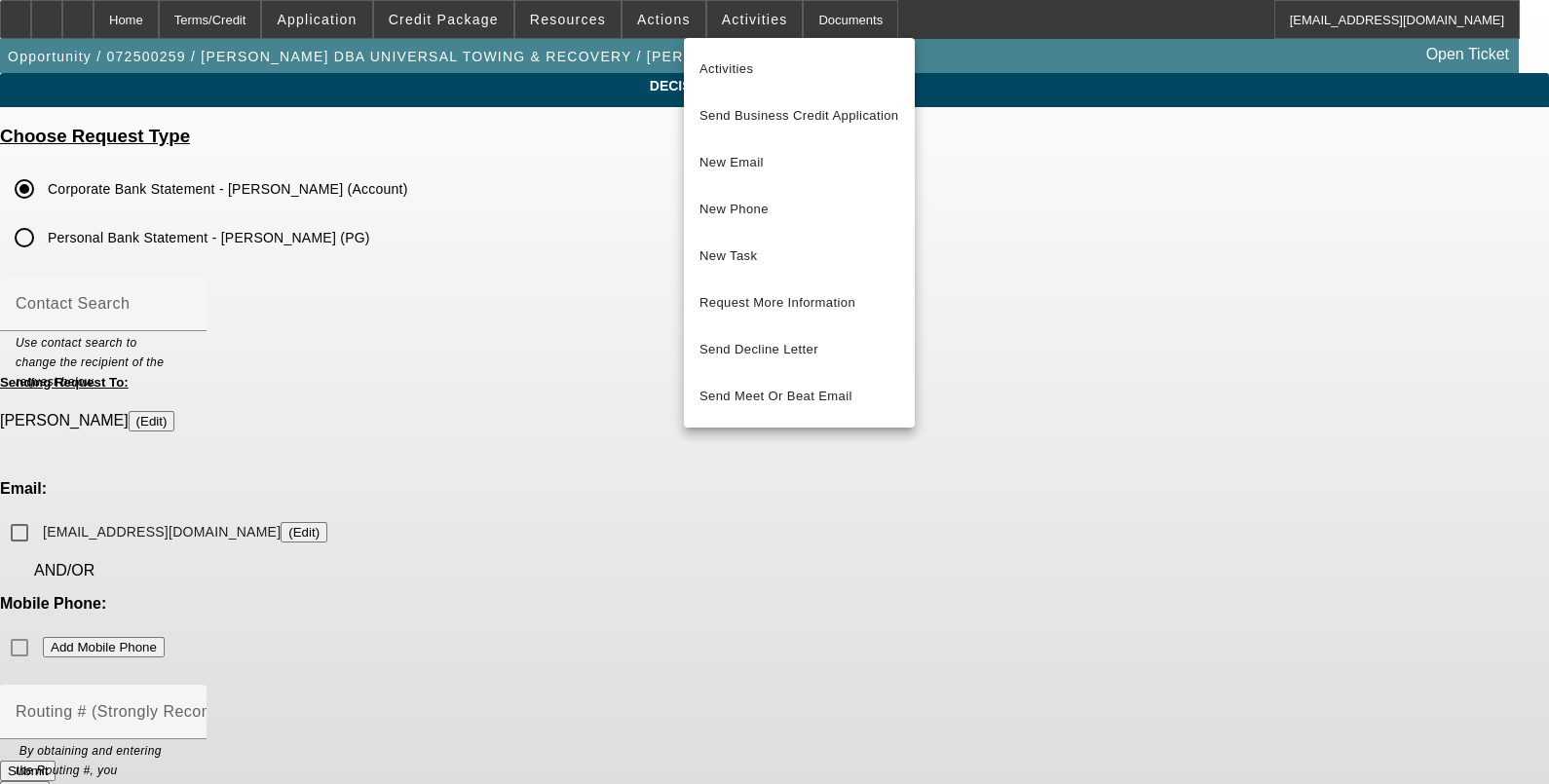
click at [183, 18] on div at bounding box center [774, 392] width 1549 height 784
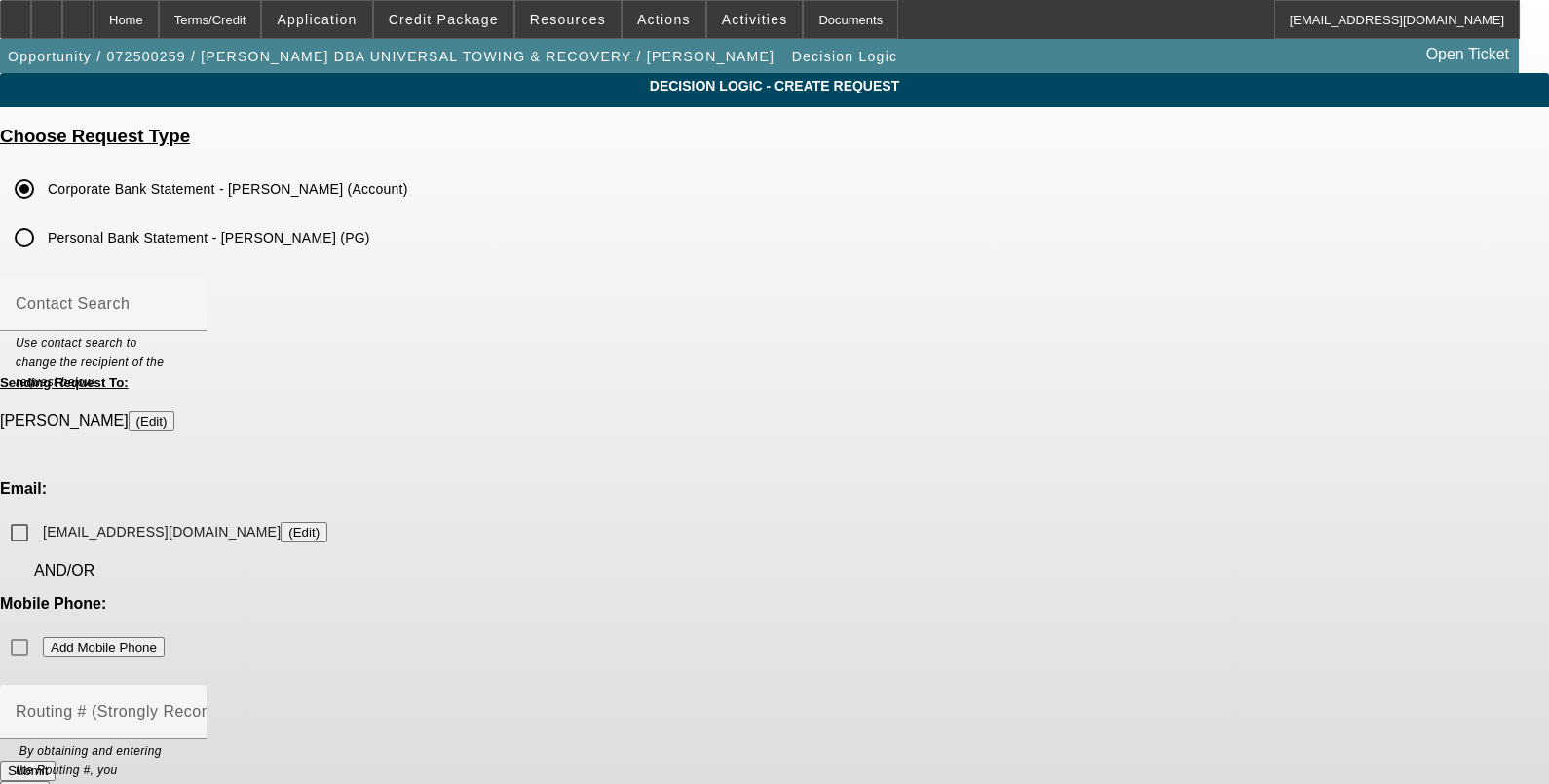
click at [158, 18] on div "Home" at bounding box center [126, 20] width 66 height 39
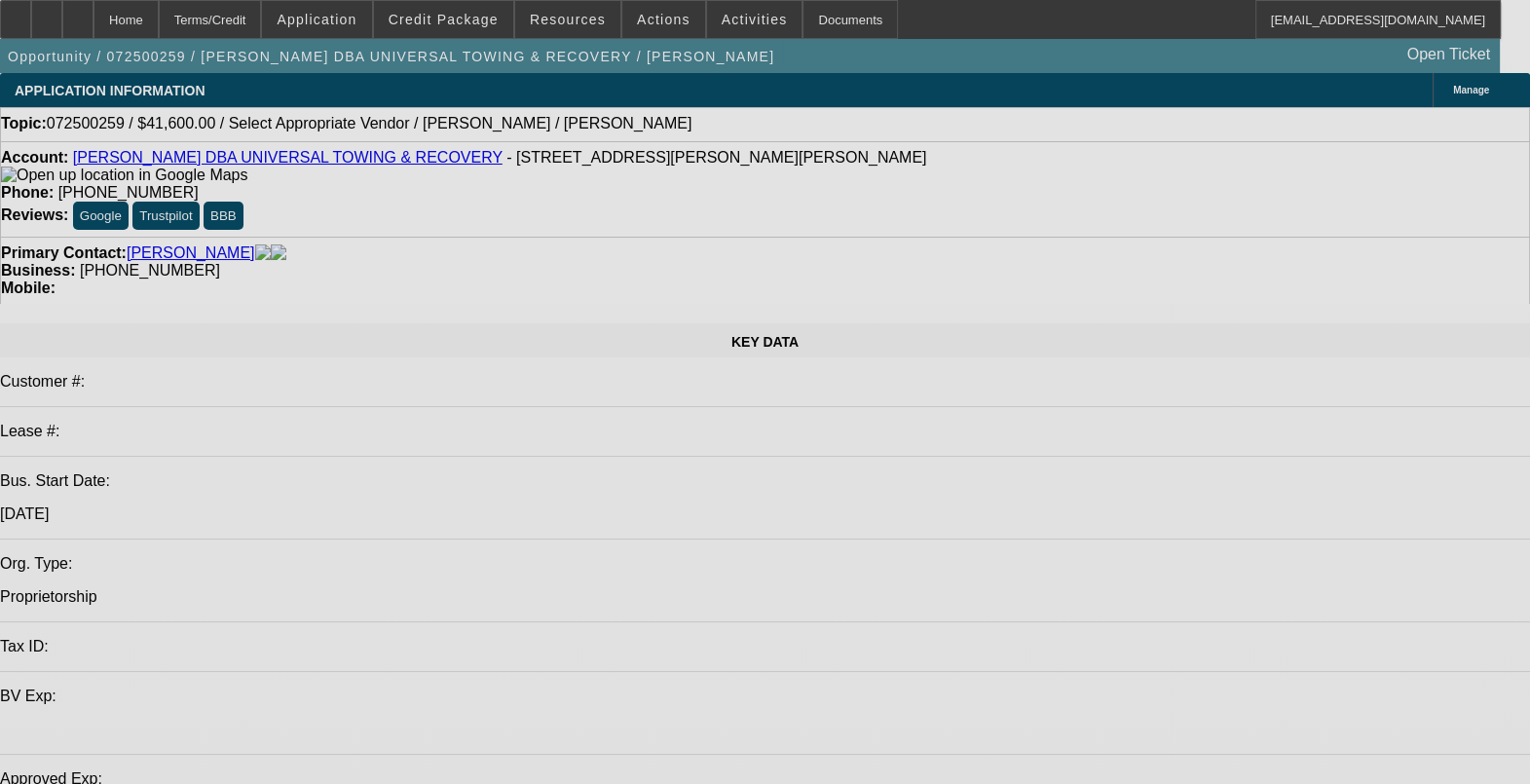
select select "0"
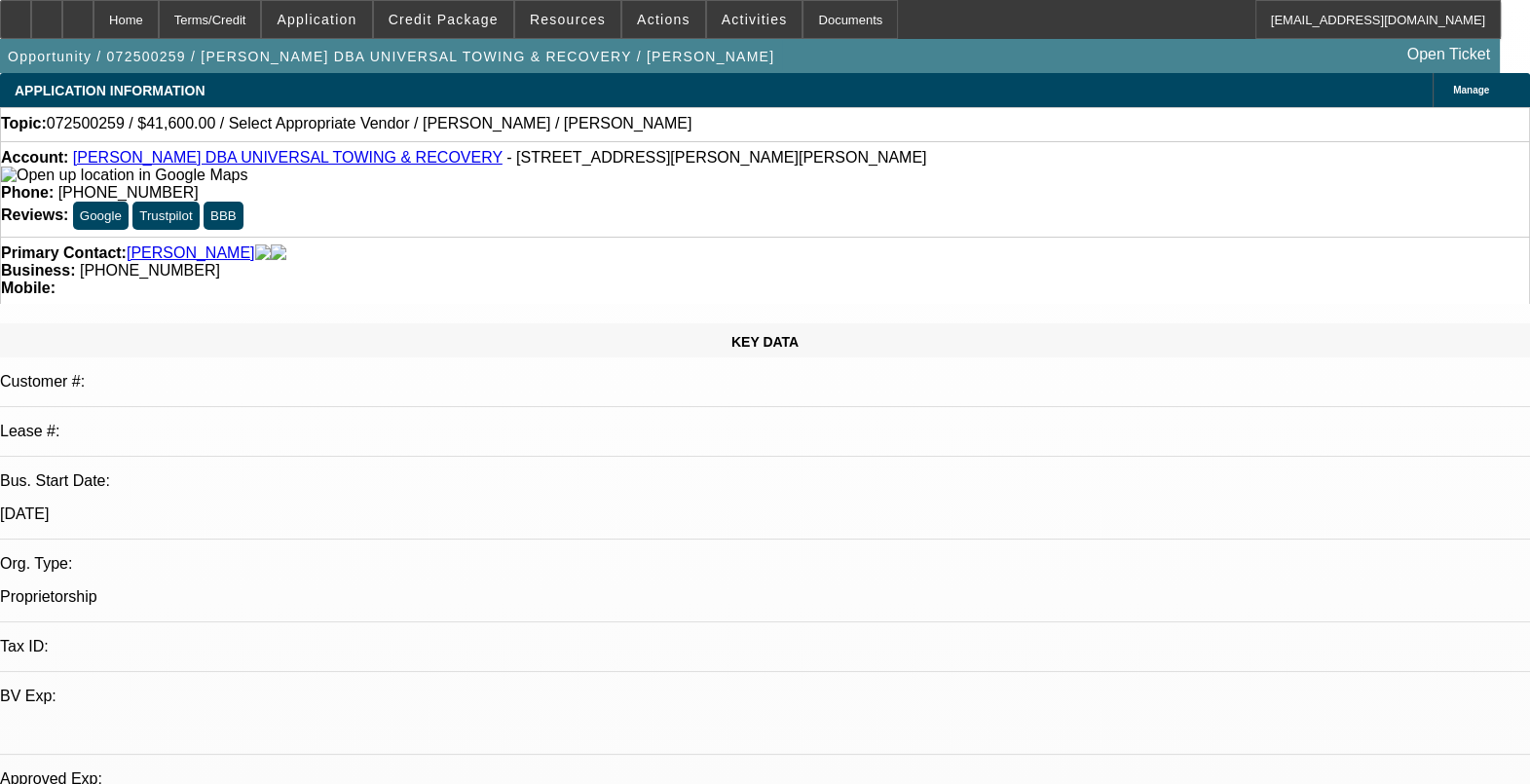
select select "0"
select select "0.1"
select select "4"
select select "0.2"
select select "2"
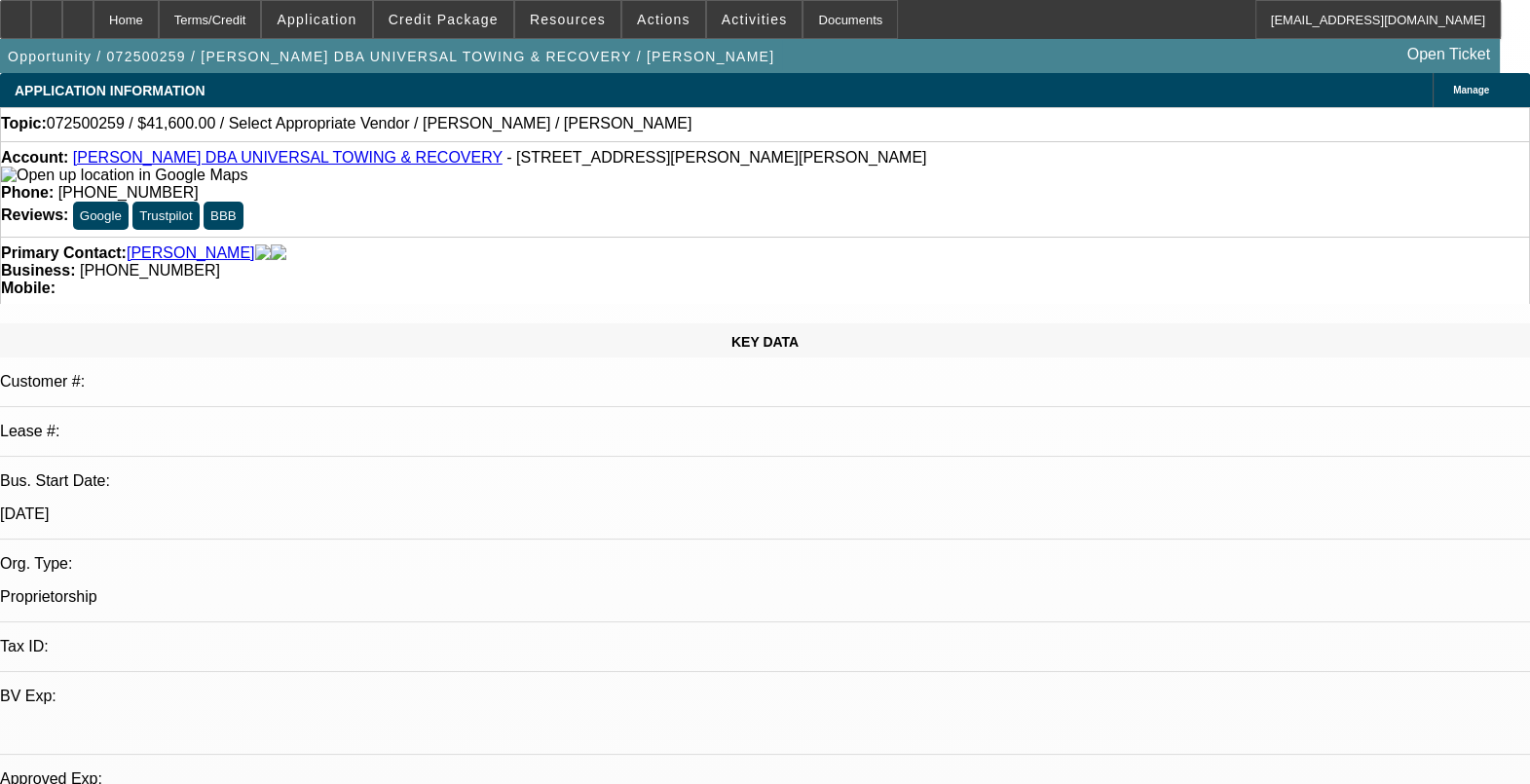
select select "2"
select select "0.1"
select select "4"
select select "0"
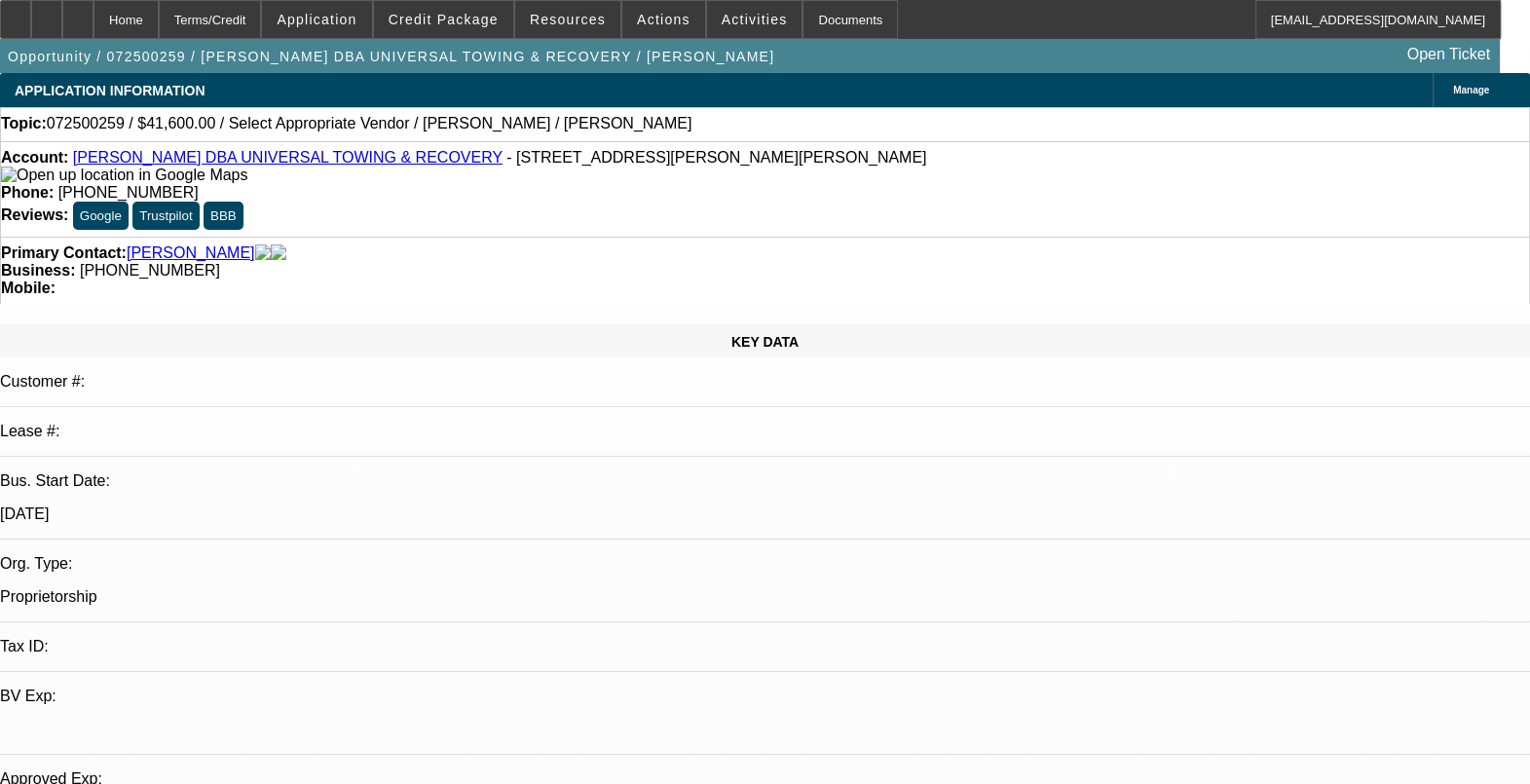
select select "0.1"
select select "0.2"
select select "2"
select select "0.1"
select select "1"
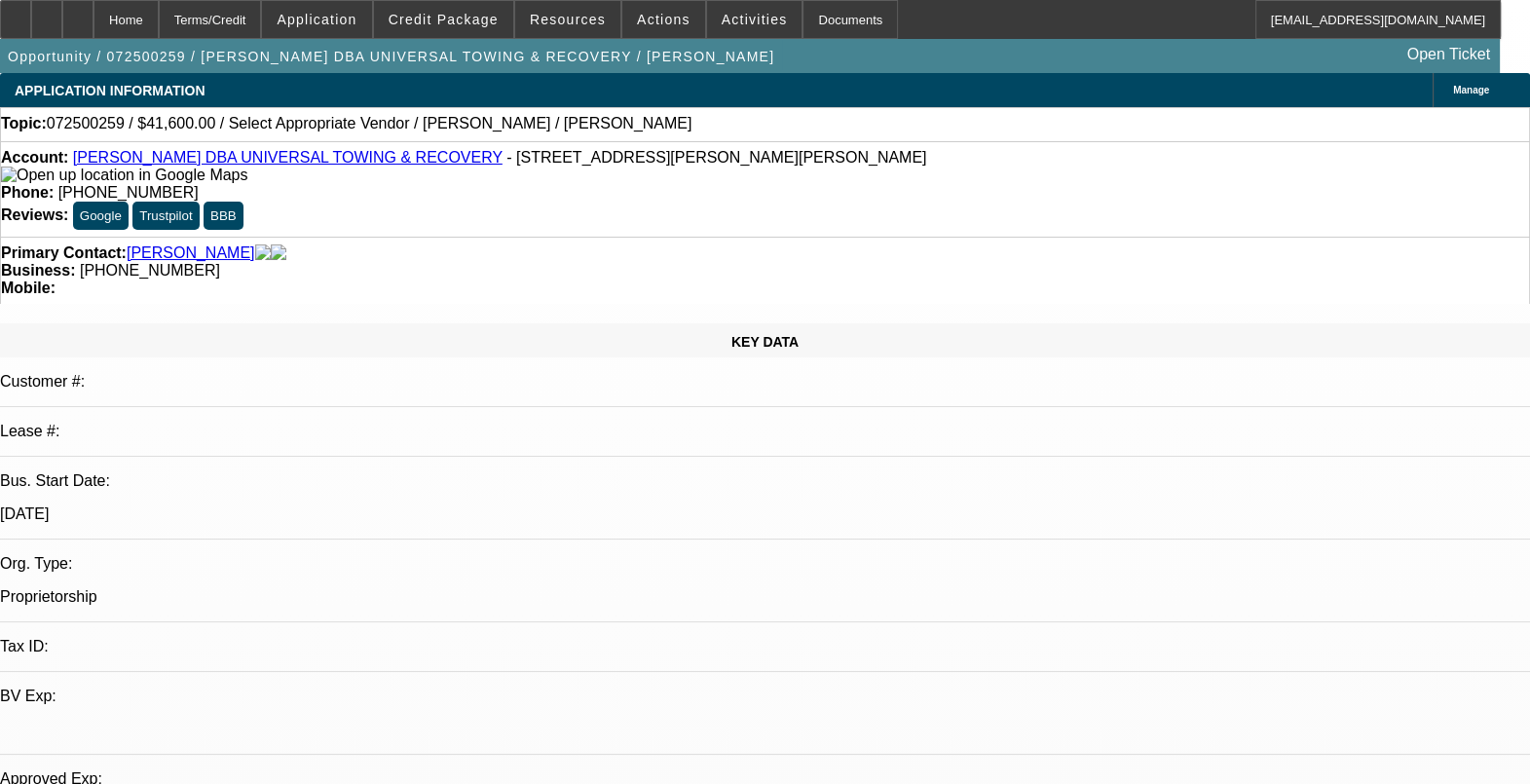
select select "1"
select select "4"
select select "1"
select select "2"
select select "4"
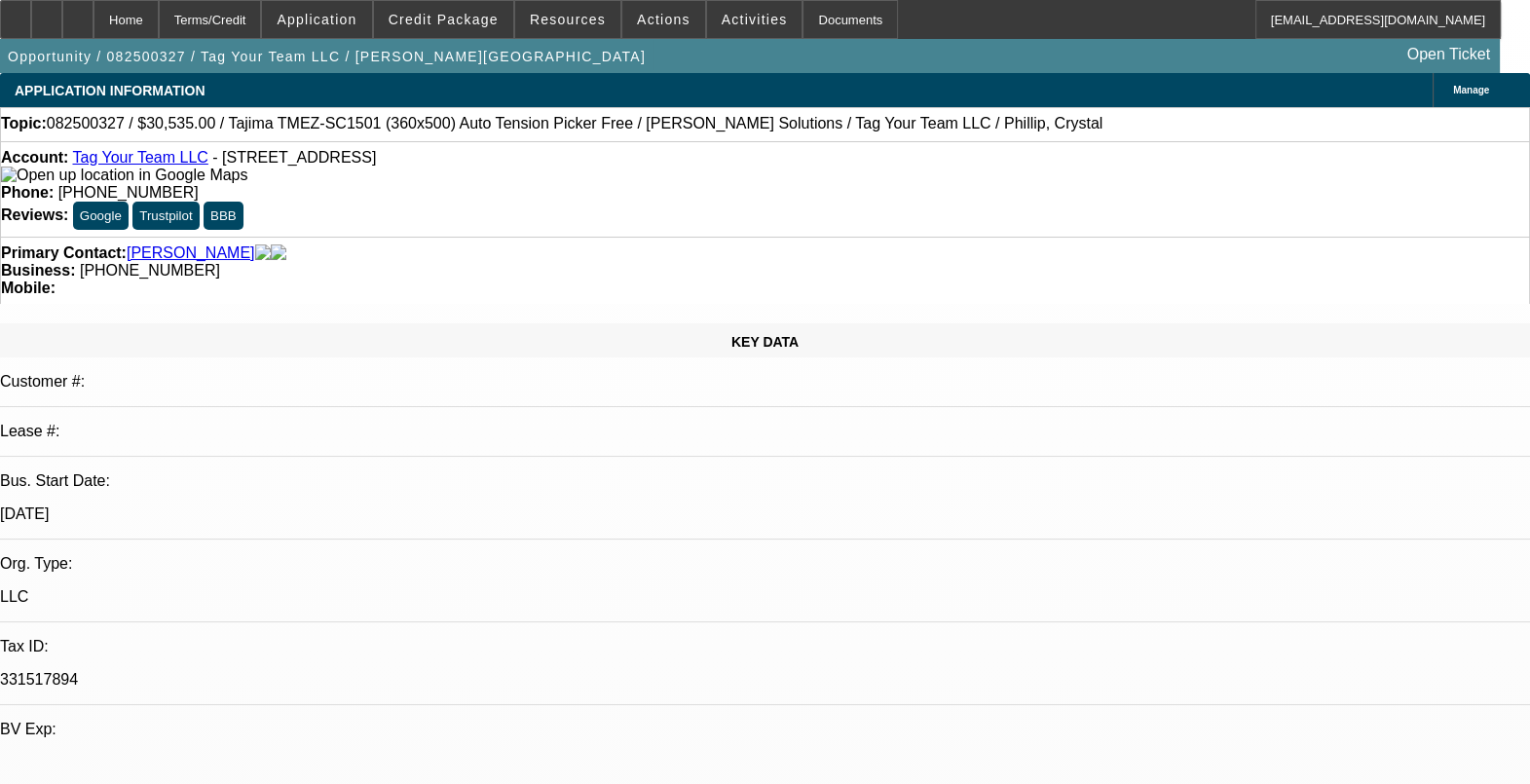
select select "0"
select select "2"
select select "0.1"
select select "0"
select select "2"
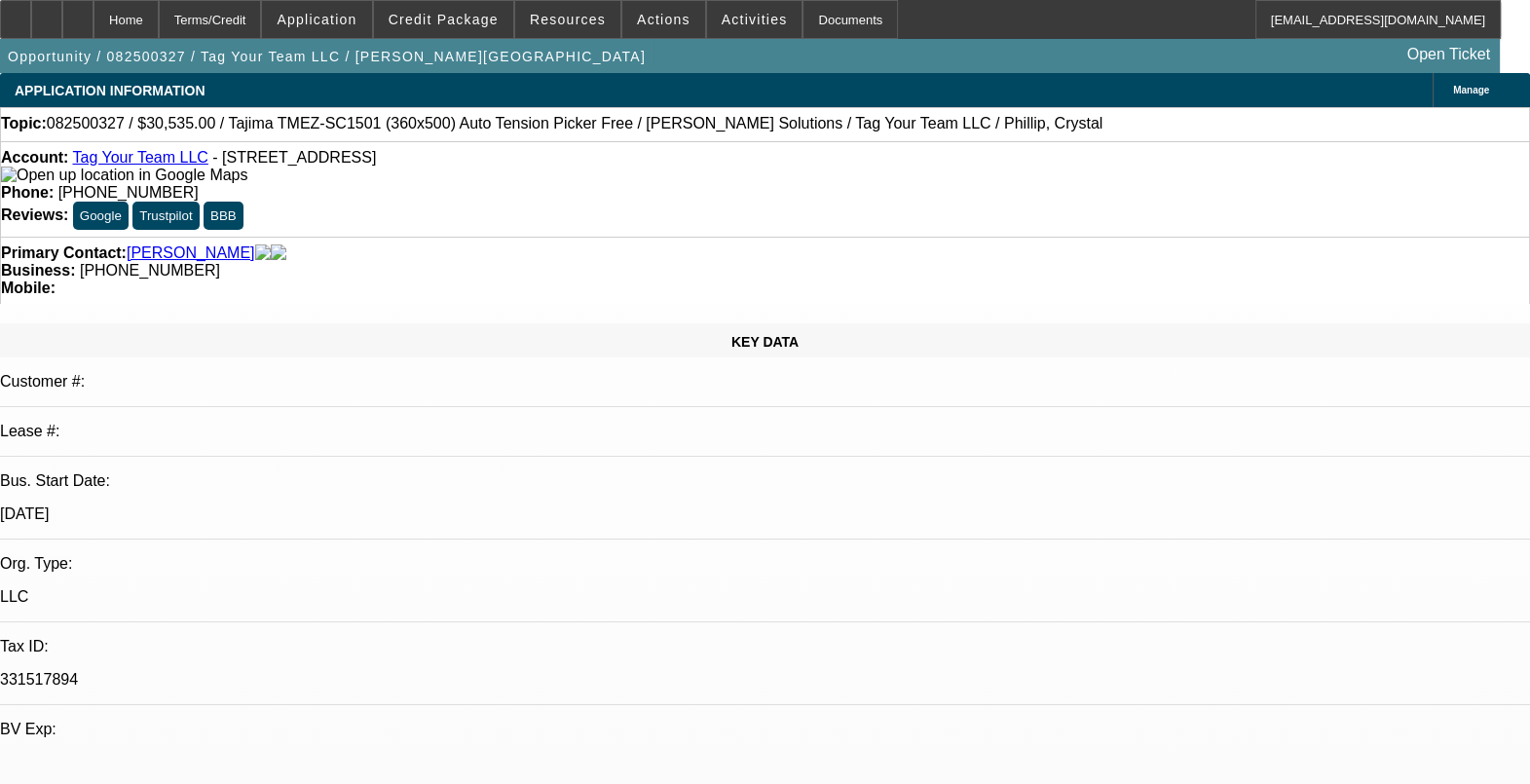
select select "0"
select select "2"
select select "0.1"
select select "0"
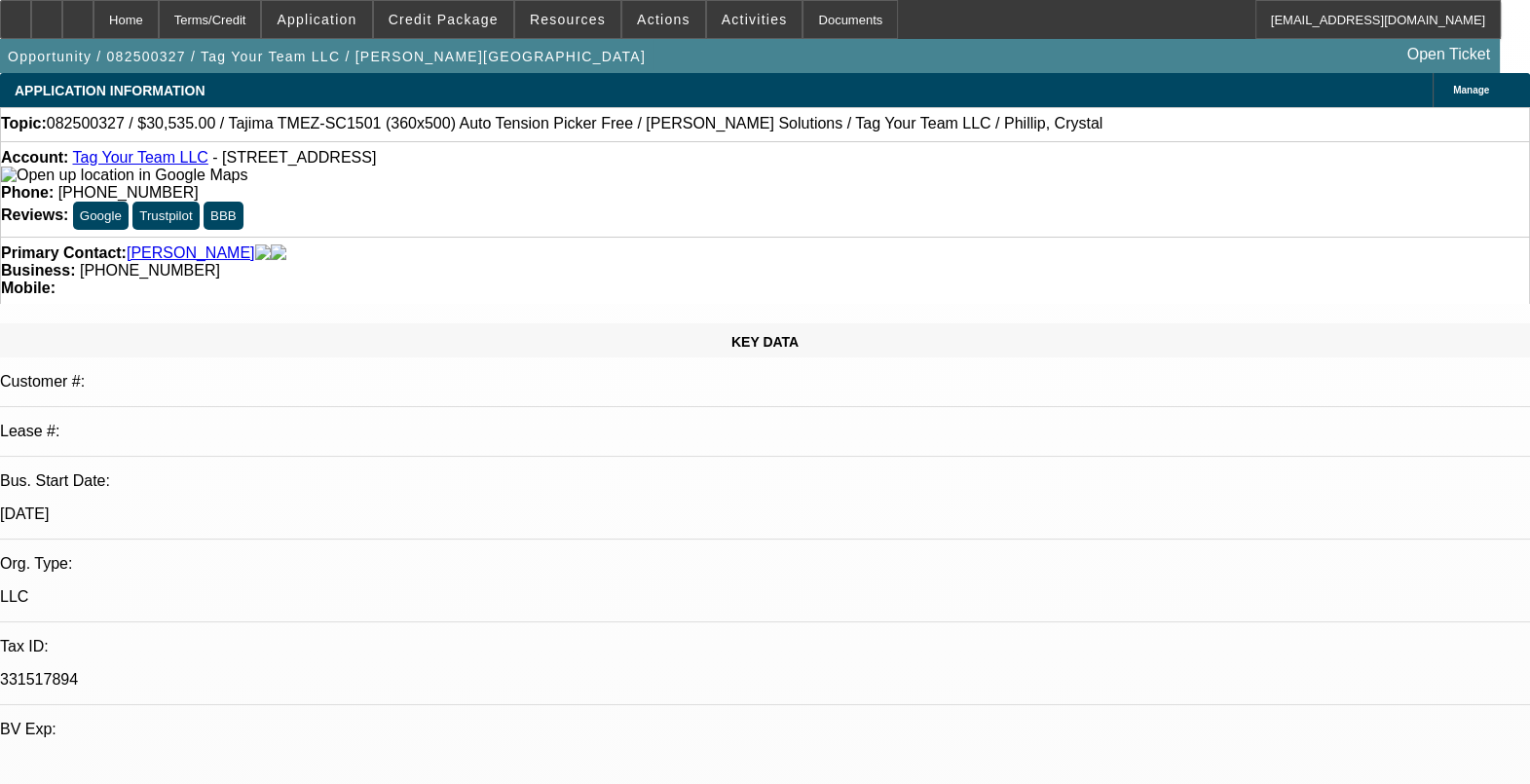
select select "2"
select select "0"
select select "1"
select select "2"
select select "4"
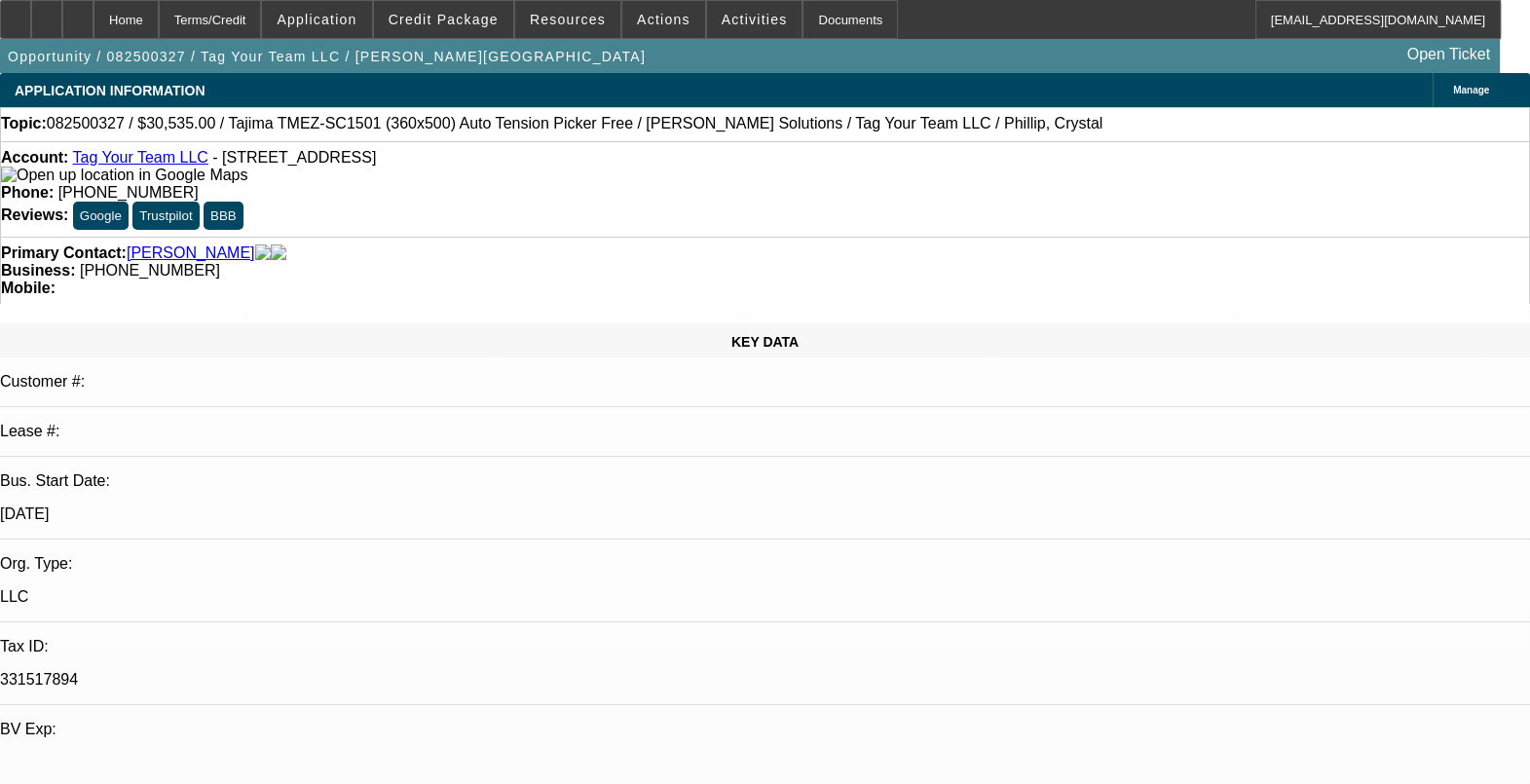
select select "1"
select select "2"
select select "6"
select select "1"
select select "2"
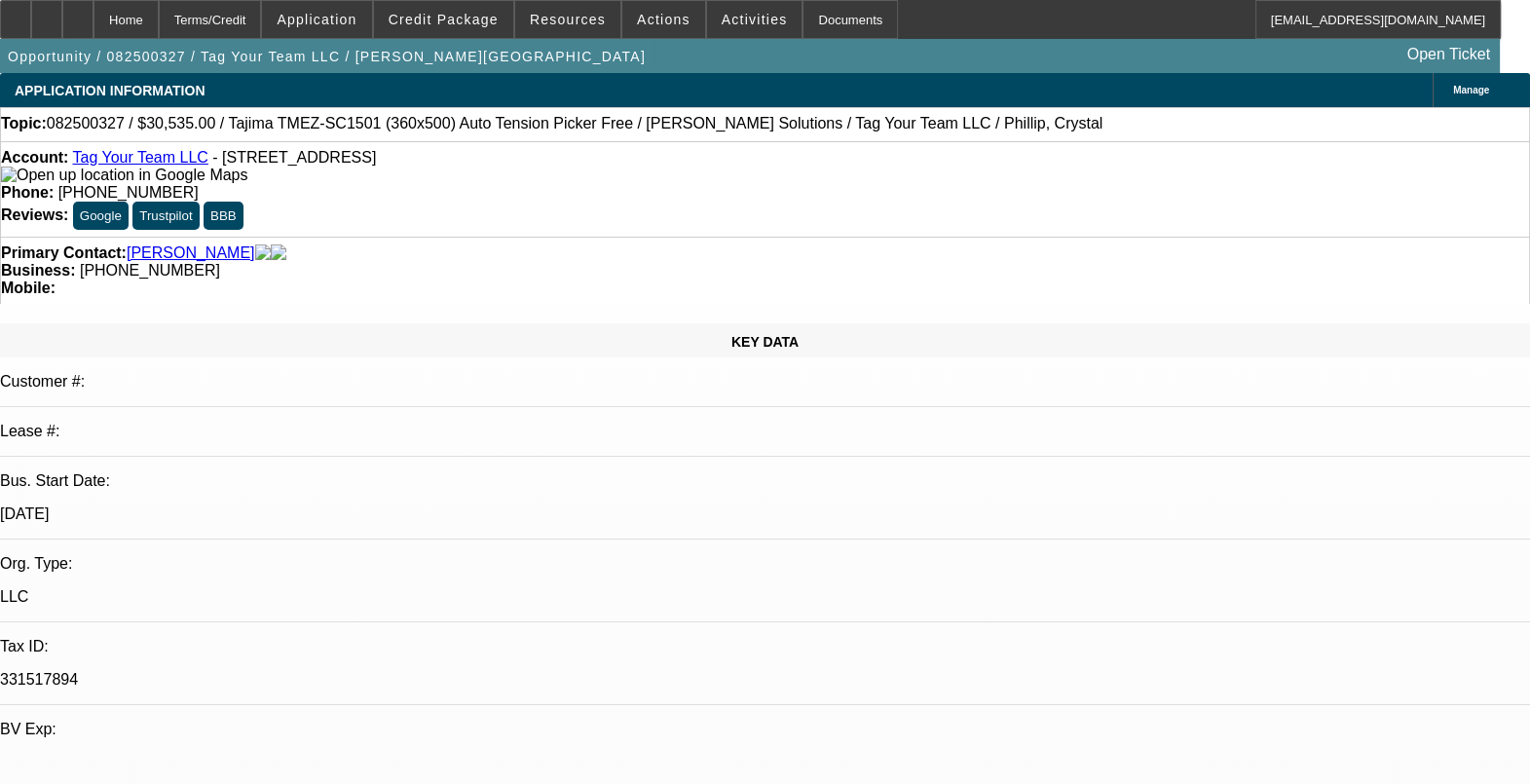
select select "4"
select select "1"
select select "2"
select select "6"
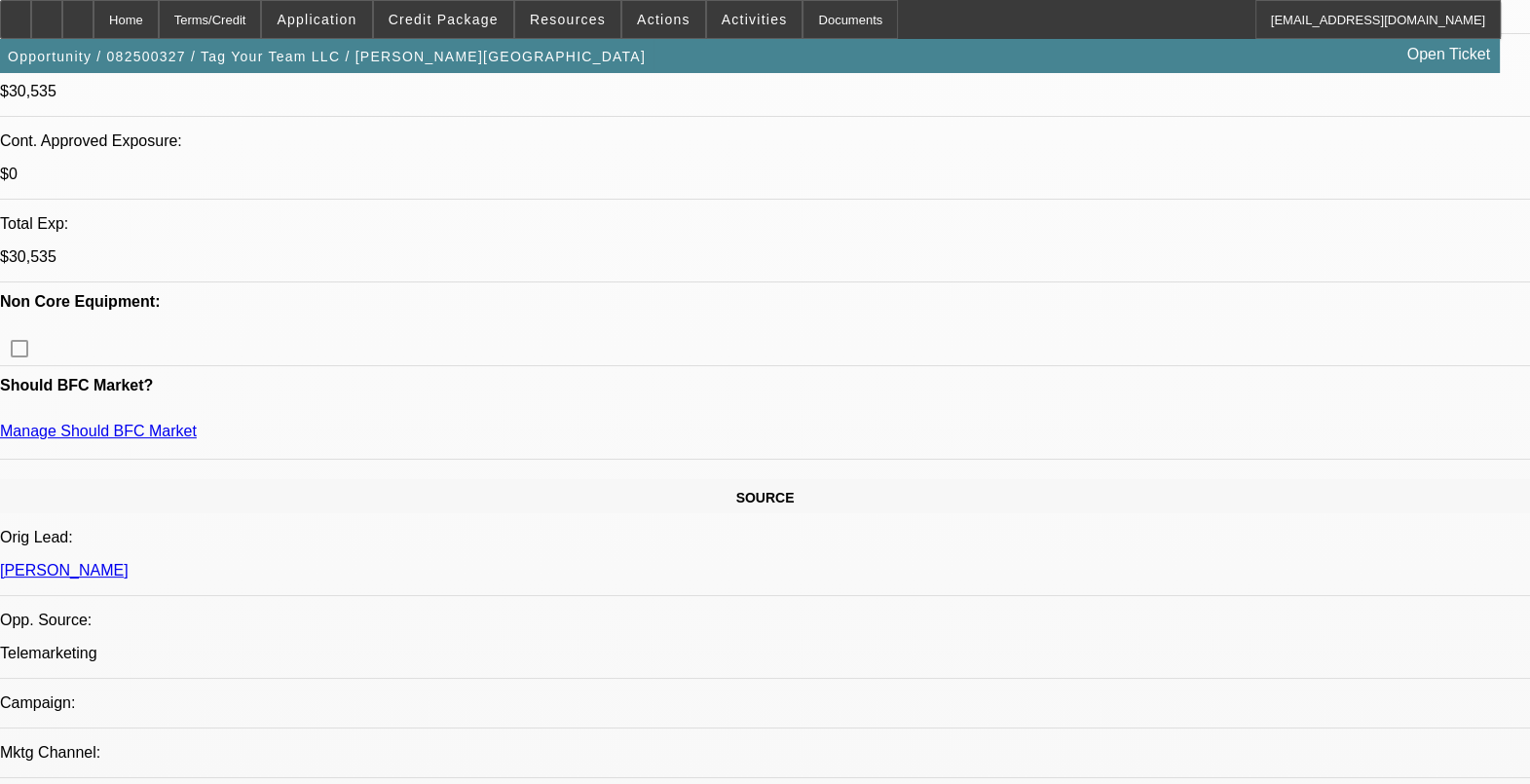
scroll to position [730, 0]
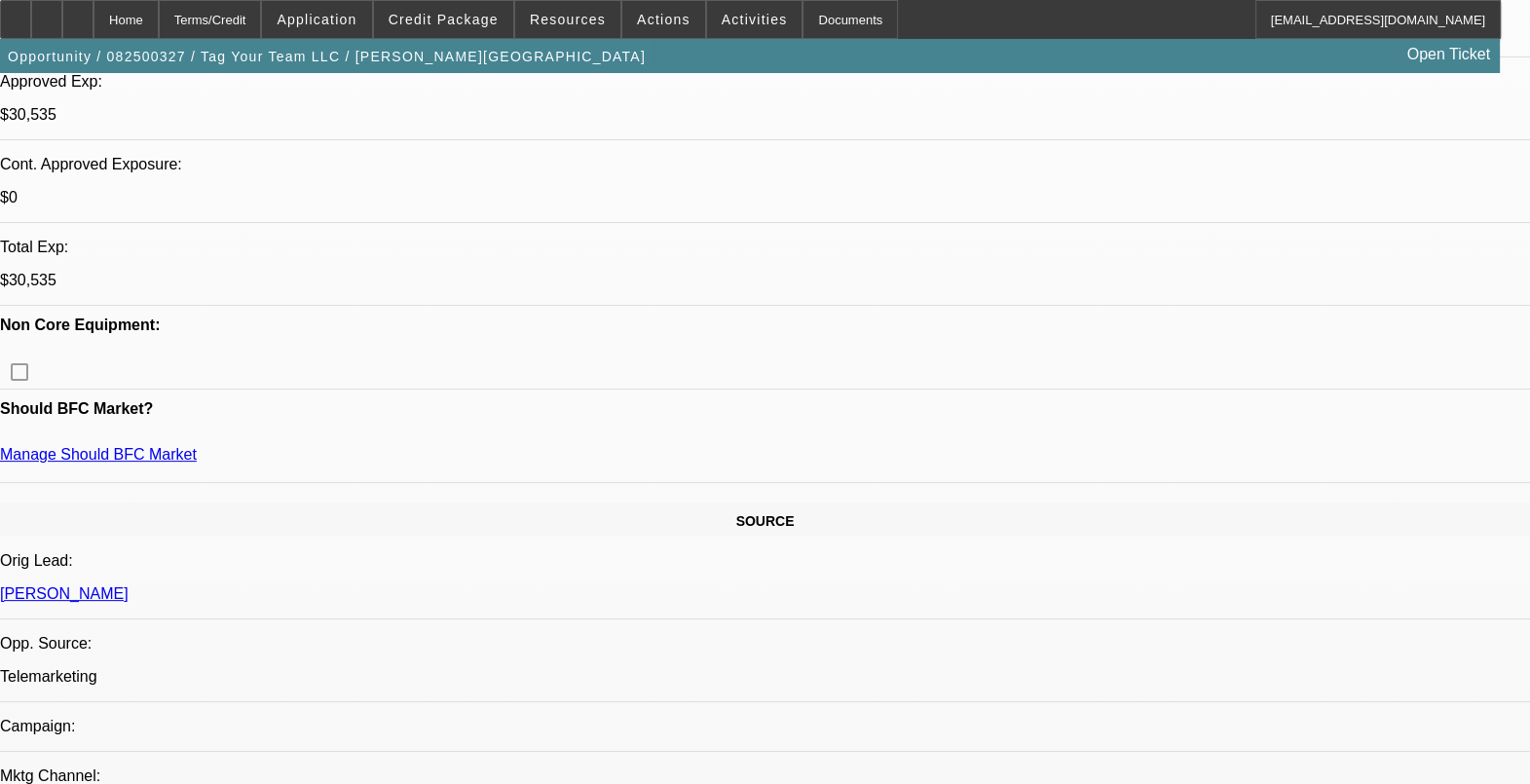
drag, startPoint x: 1130, startPoint y: 713, endPoint x: 1065, endPoint y: 660, distance: 83.9
drag, startPoint x: 1065, startPoint y: 660, endPoint x: 1333, endPoint y: 327, distance: 427.4
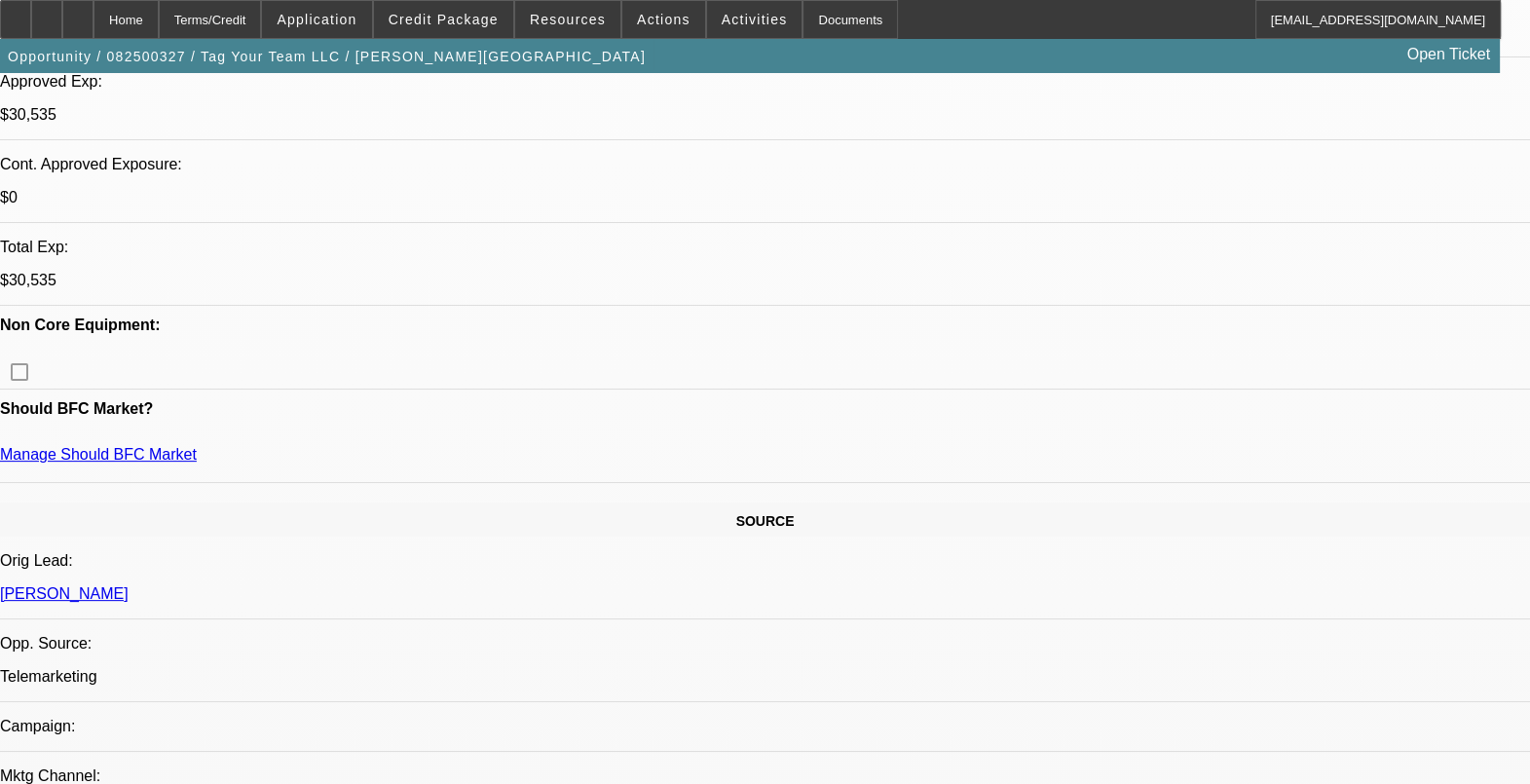
drag, startPoint x: 1316, startPoint y: 233, endPoint x: 1325, endPoint y: 220, distance: 15.8
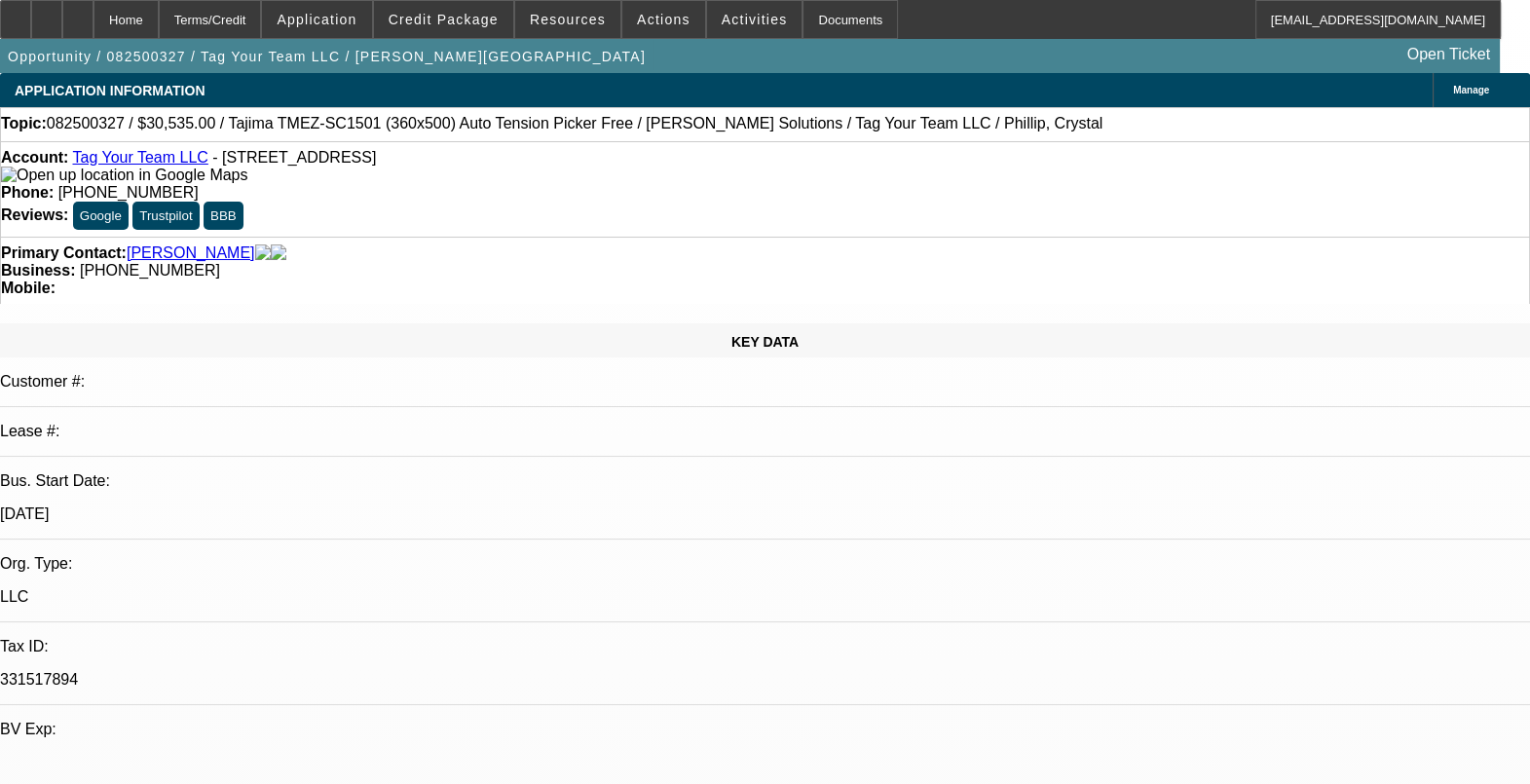
scroll to position [0, 0]
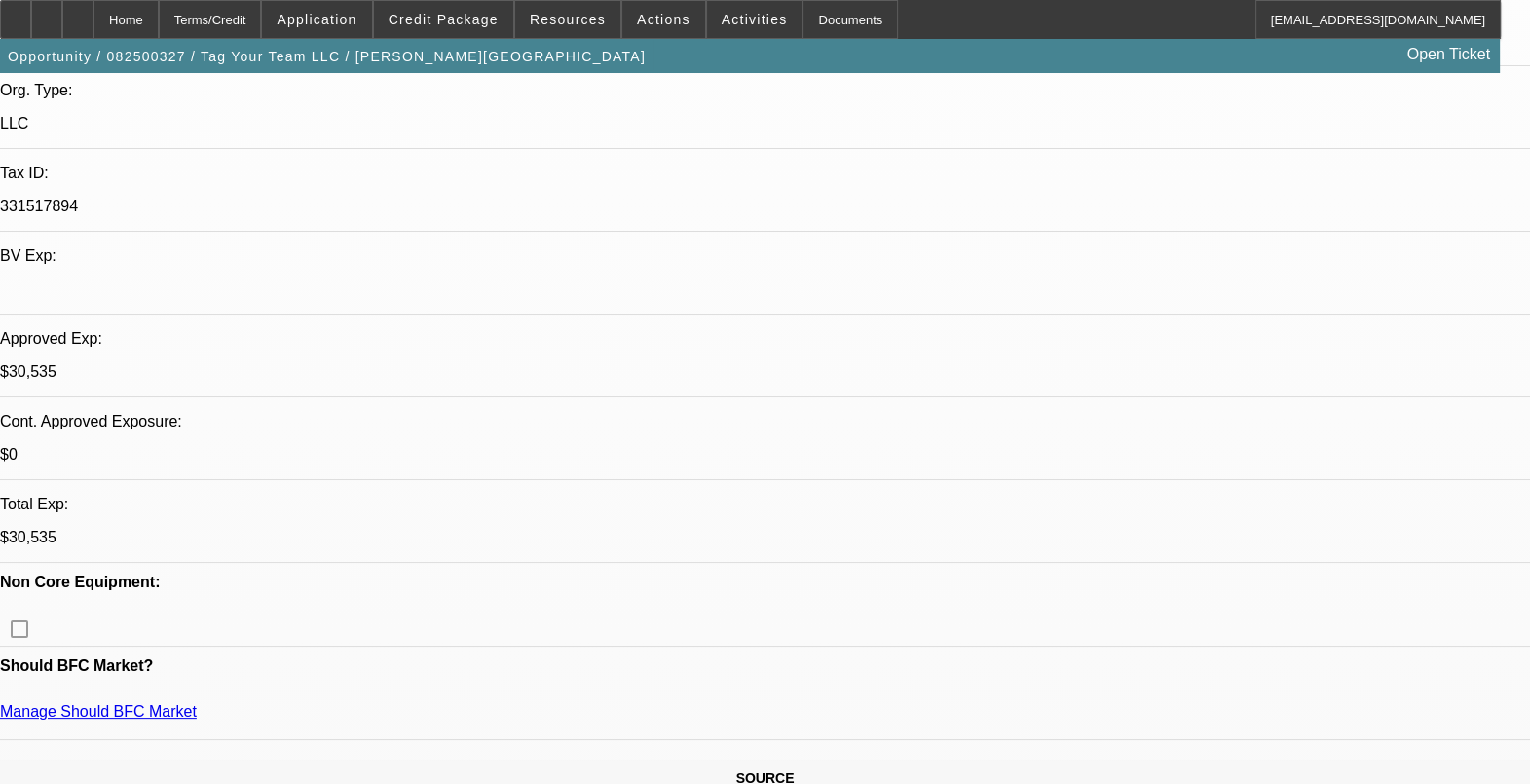
scroll to position [242, 0]
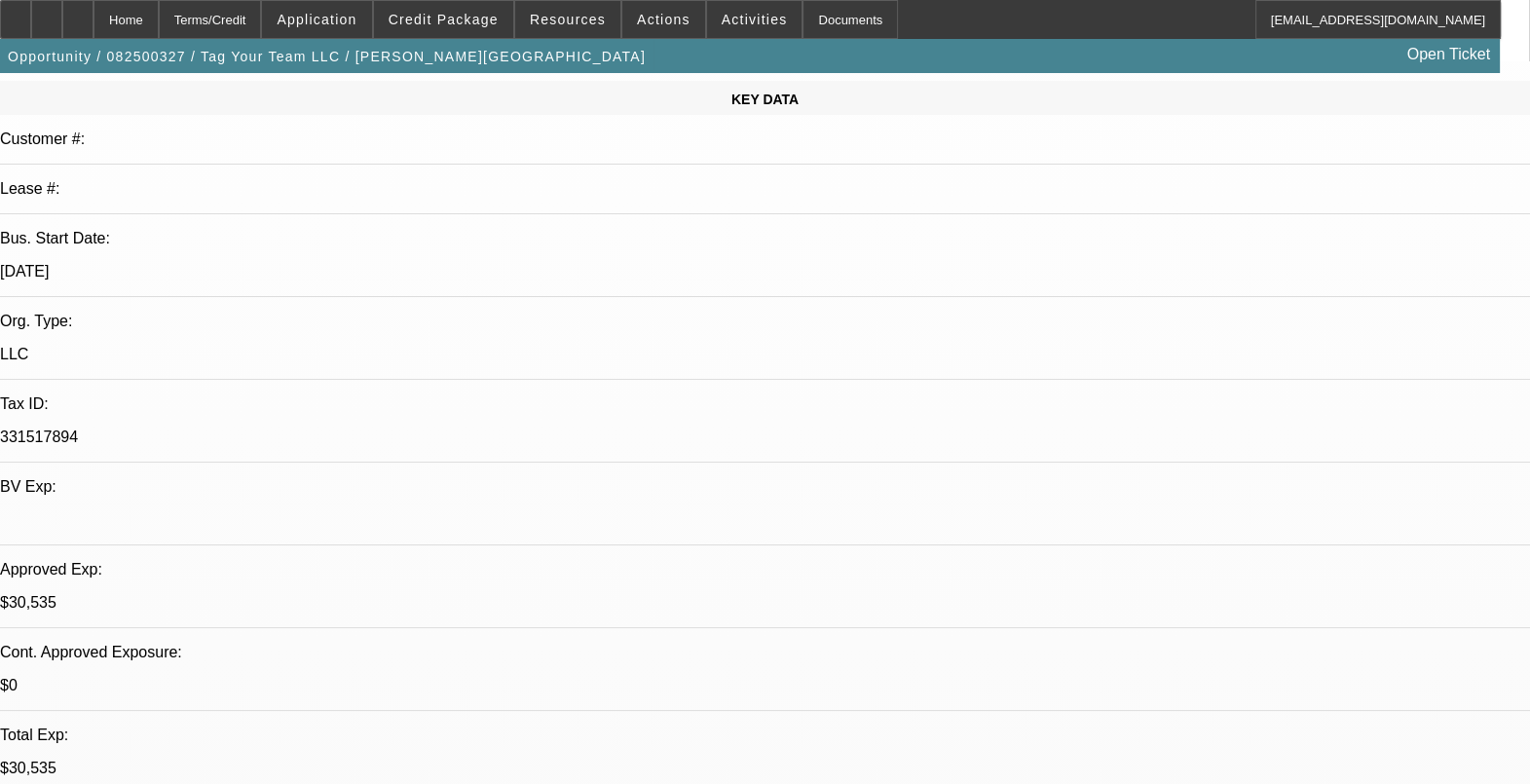
drag, startPoint x: 395, startPoint y: 633, endPoint x: 342, endPoint y: 629, distance: 53.2
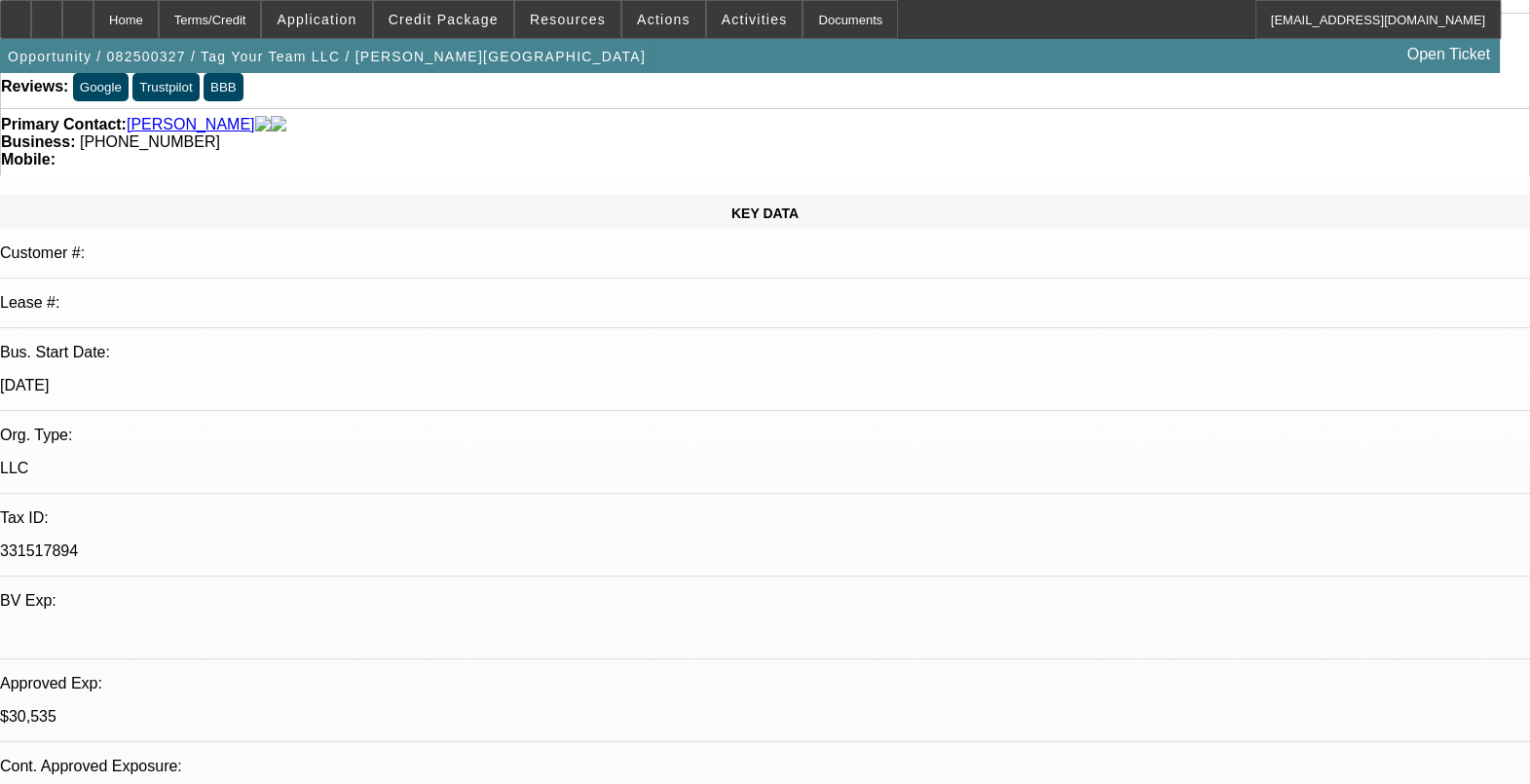
scroll to position [0, 0]
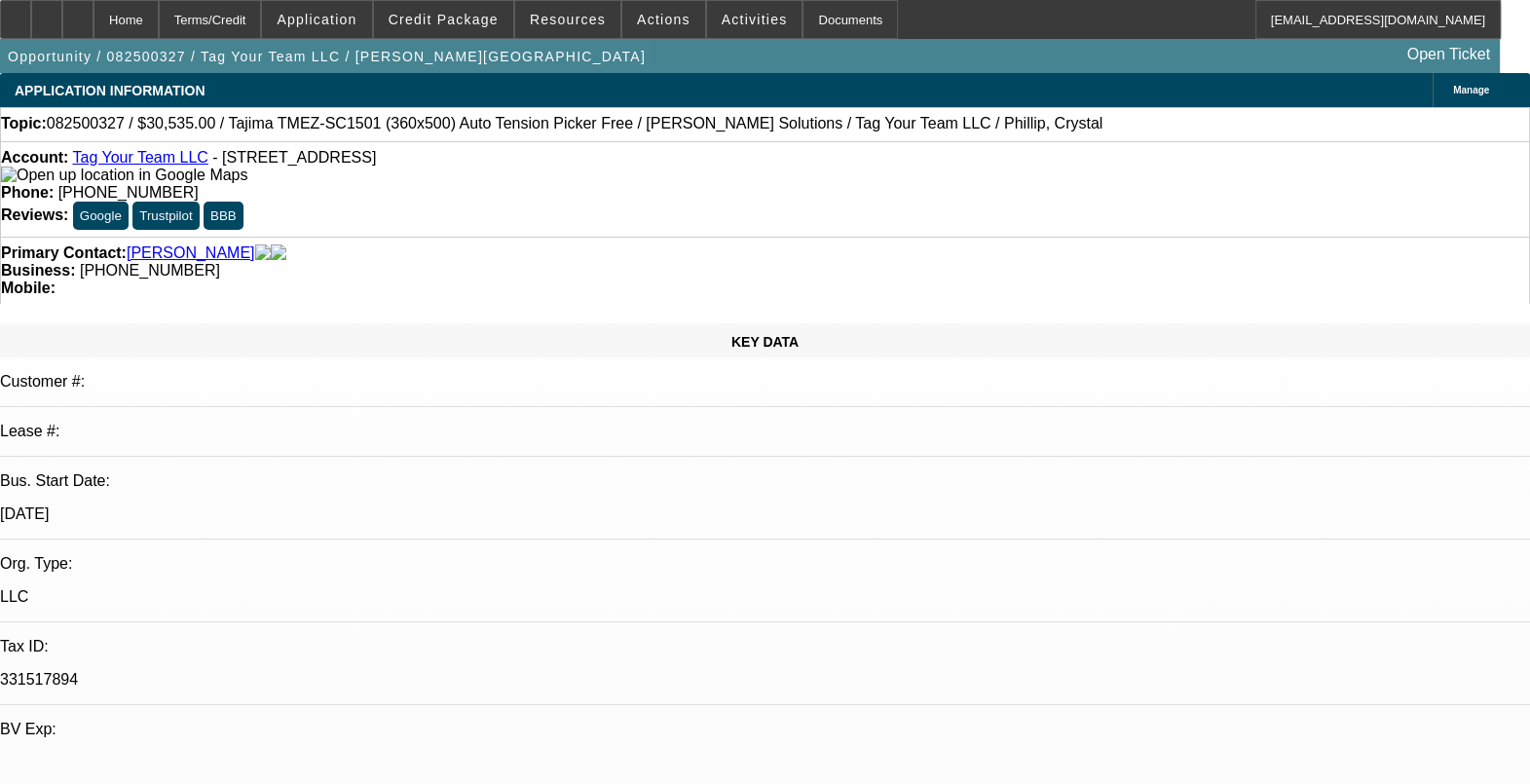
drag, startPoint x: 277, startPoint y: 382, endPoint x: 234, endPoint y: 380, distance: 43.0
click at [234, 505] on div "10/17/24" at bounding box center [765, 514] width 1530 height 18
drag, startPoint x: 234, startPoint y: 380, endPoint x: 317, endPoint y: 370, distance: 83.6
click at [317, 505] on p "10/17/24" at bounding box center [765, 514] width 1530 height 18
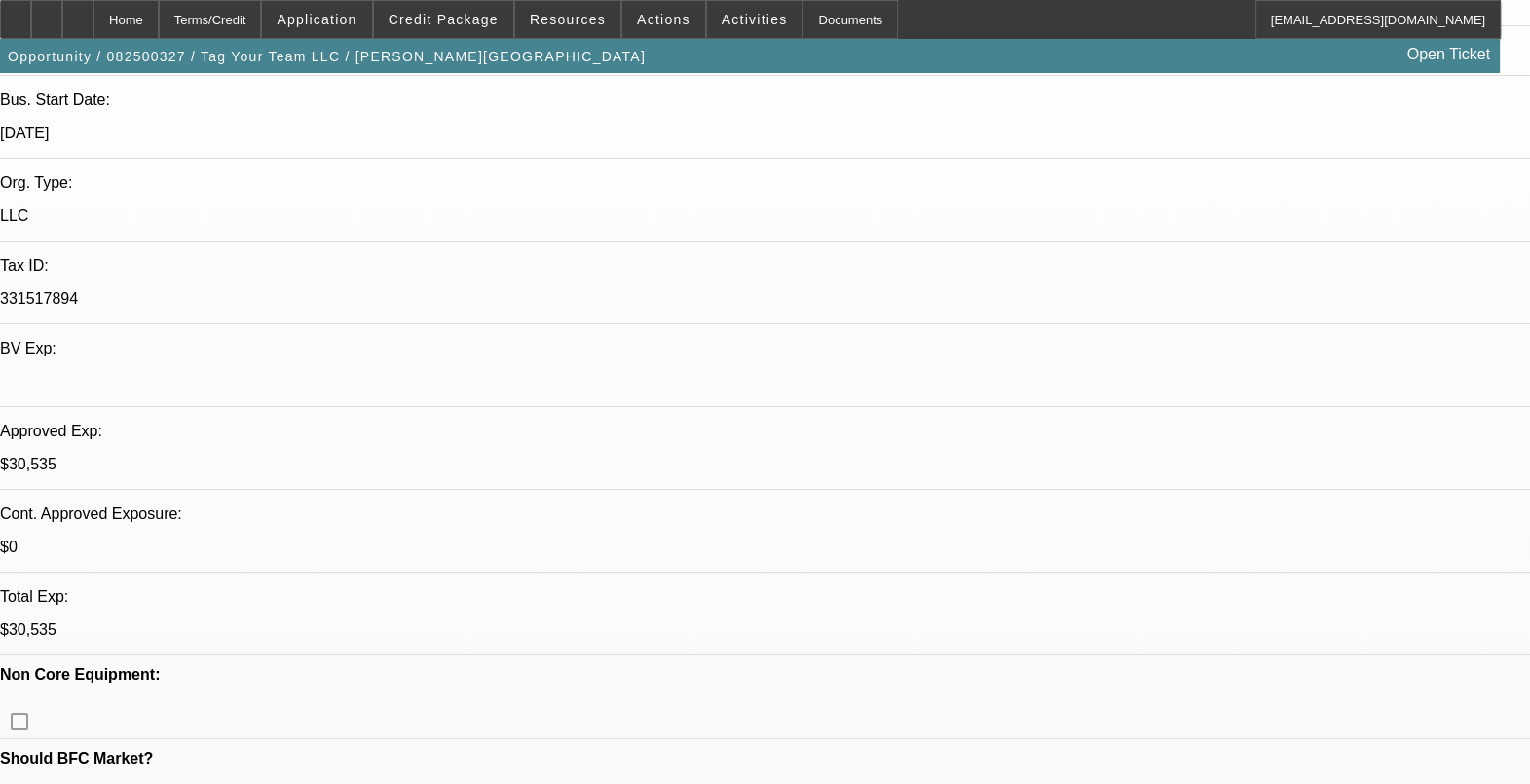
scroll to position [242, 0]
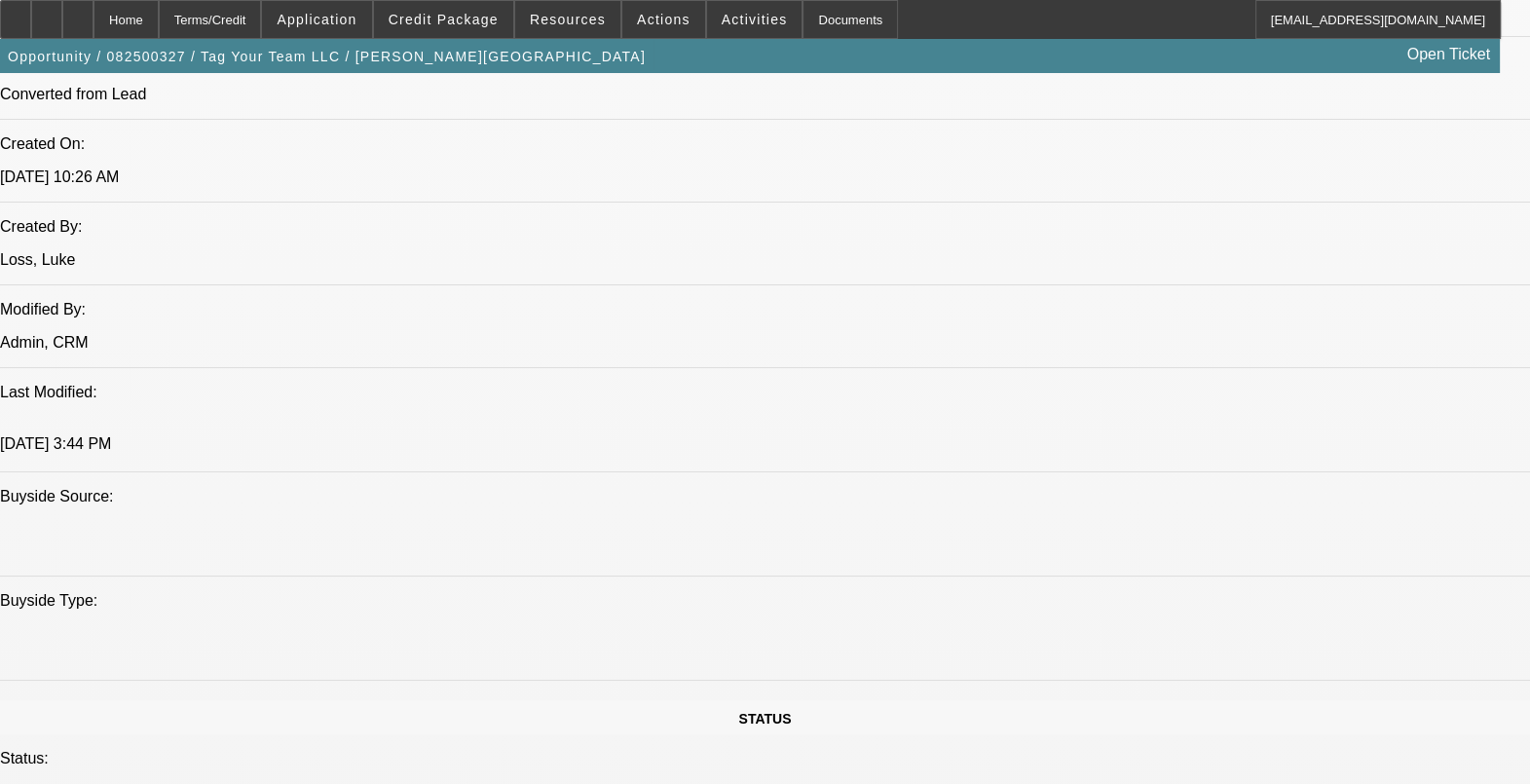
scroll to position [1582, 0]
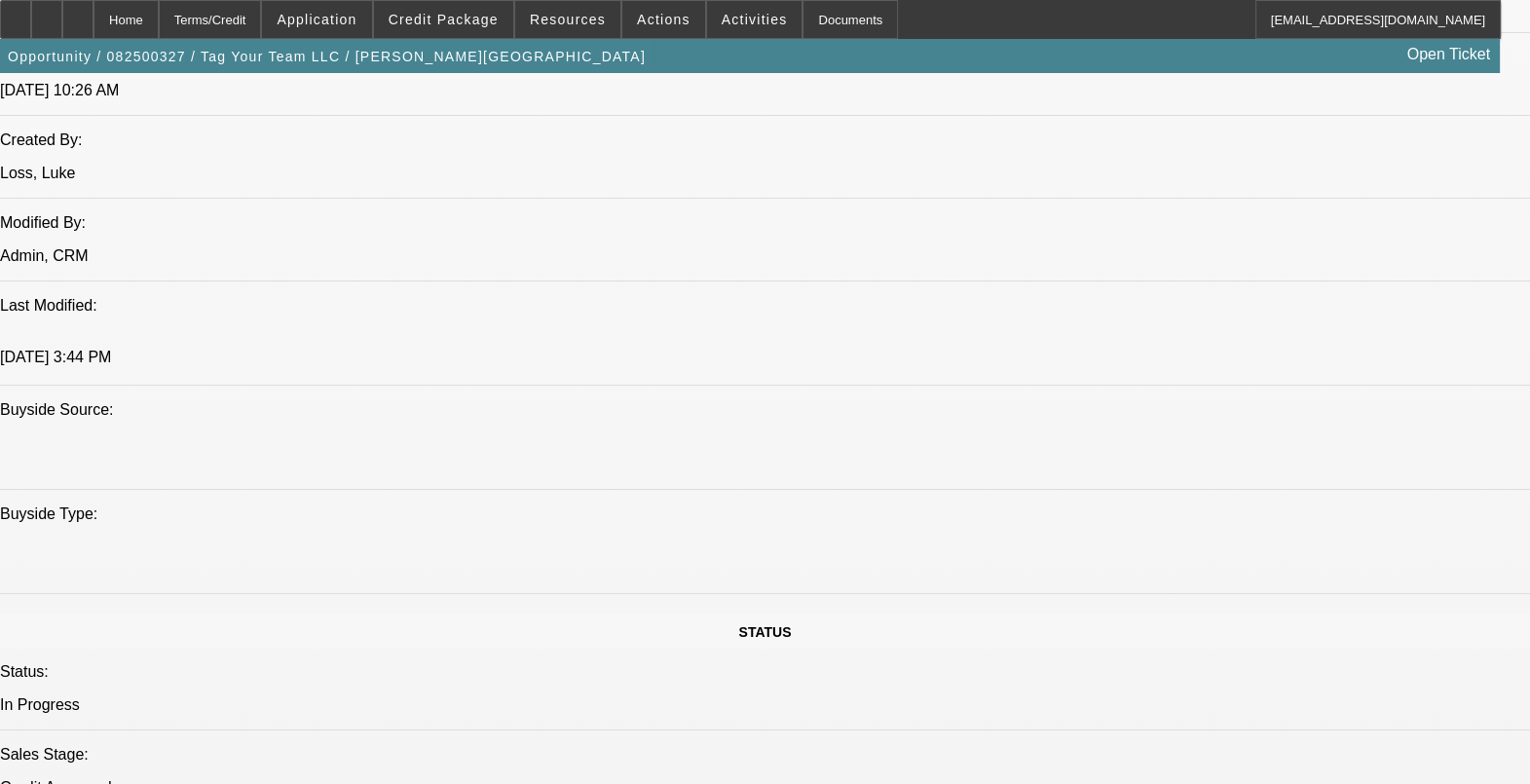
drag, startPoint x: 442, startPoint y: 459, endPoint x: 383, endPoint y: 467, distance: 59.5
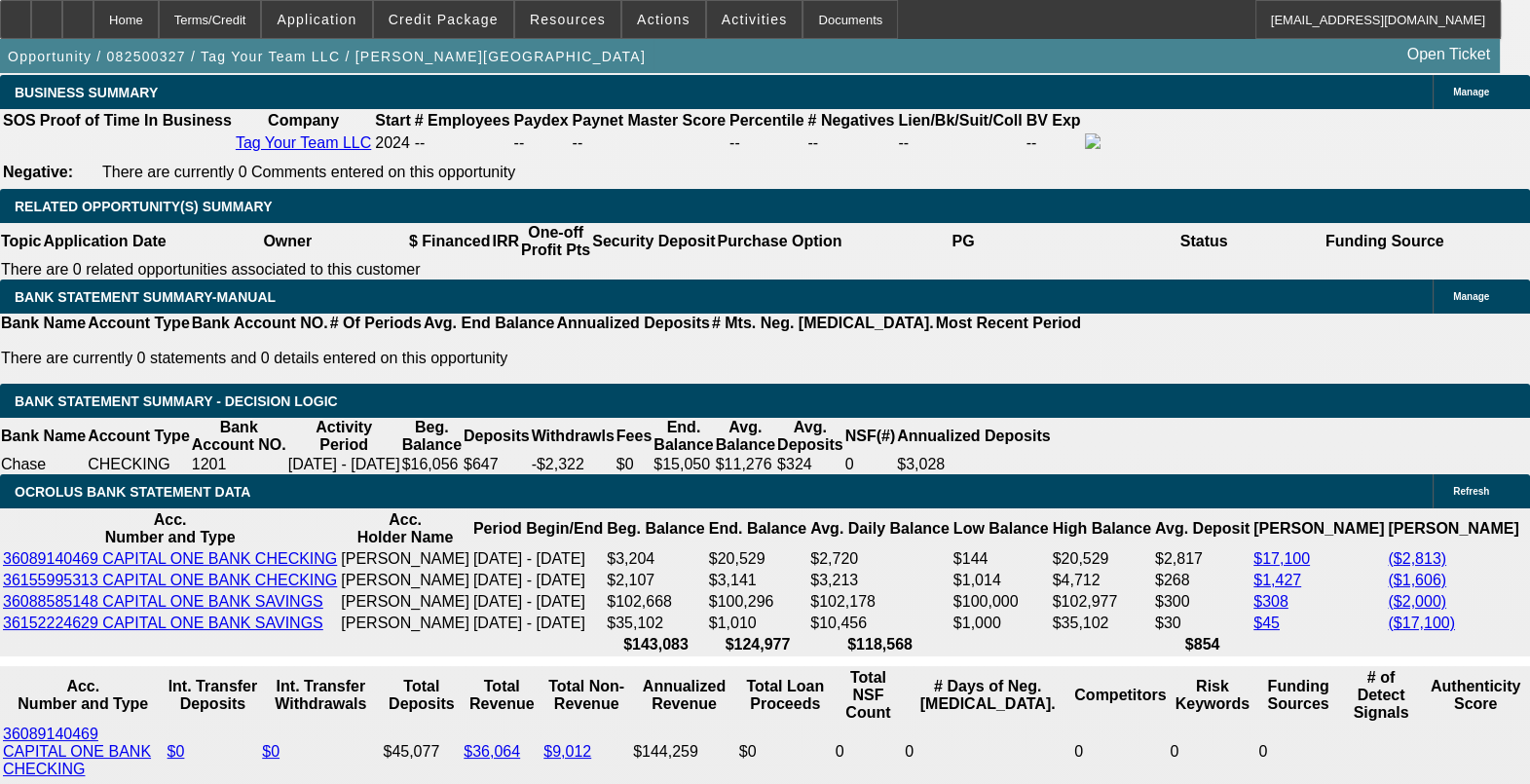
scroll to position [3164, 0]
